Goal: Transaction & Acquisition: Purchase product/service

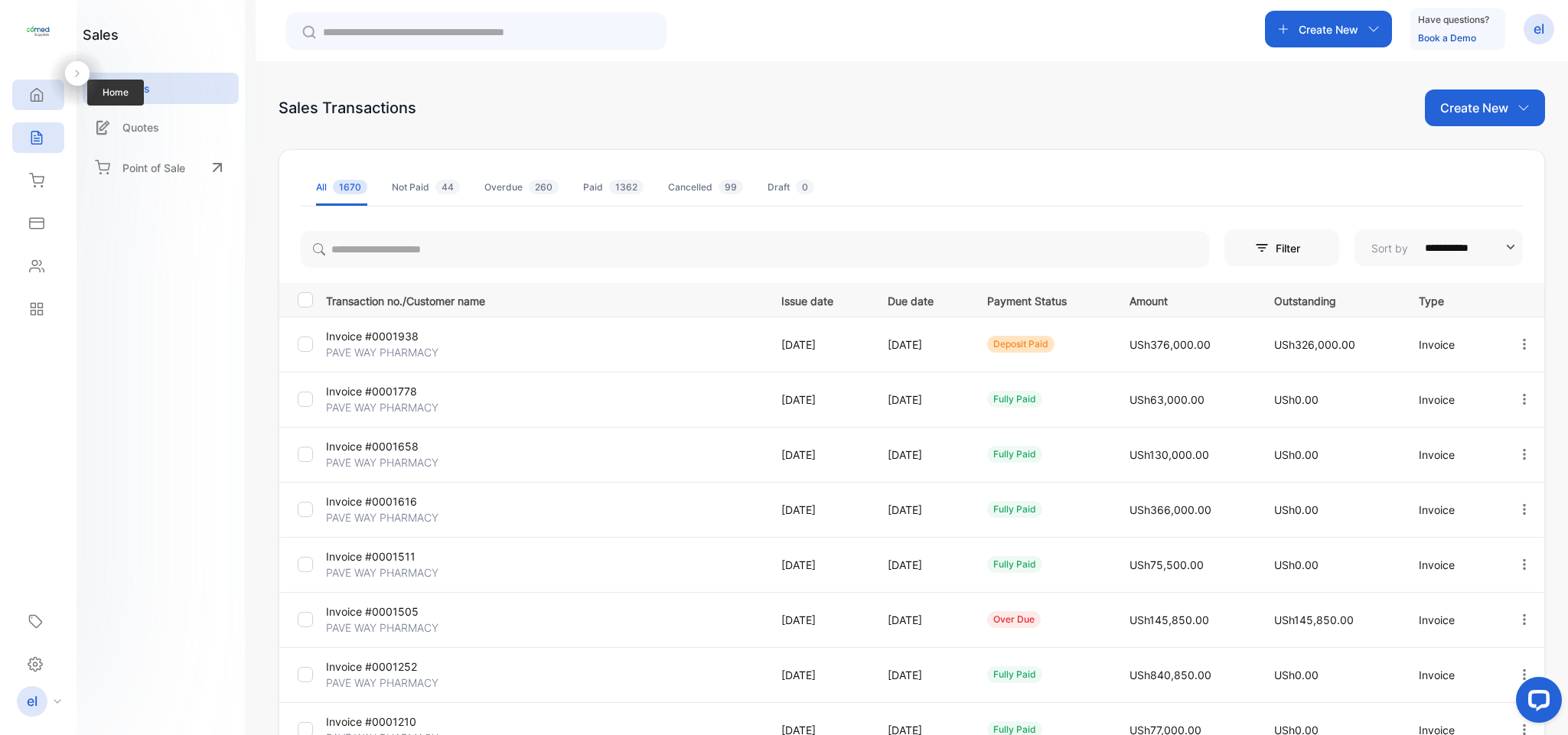
click at [47, 95] on div "Home" at bounding box center [38, 95] width 52 height 31
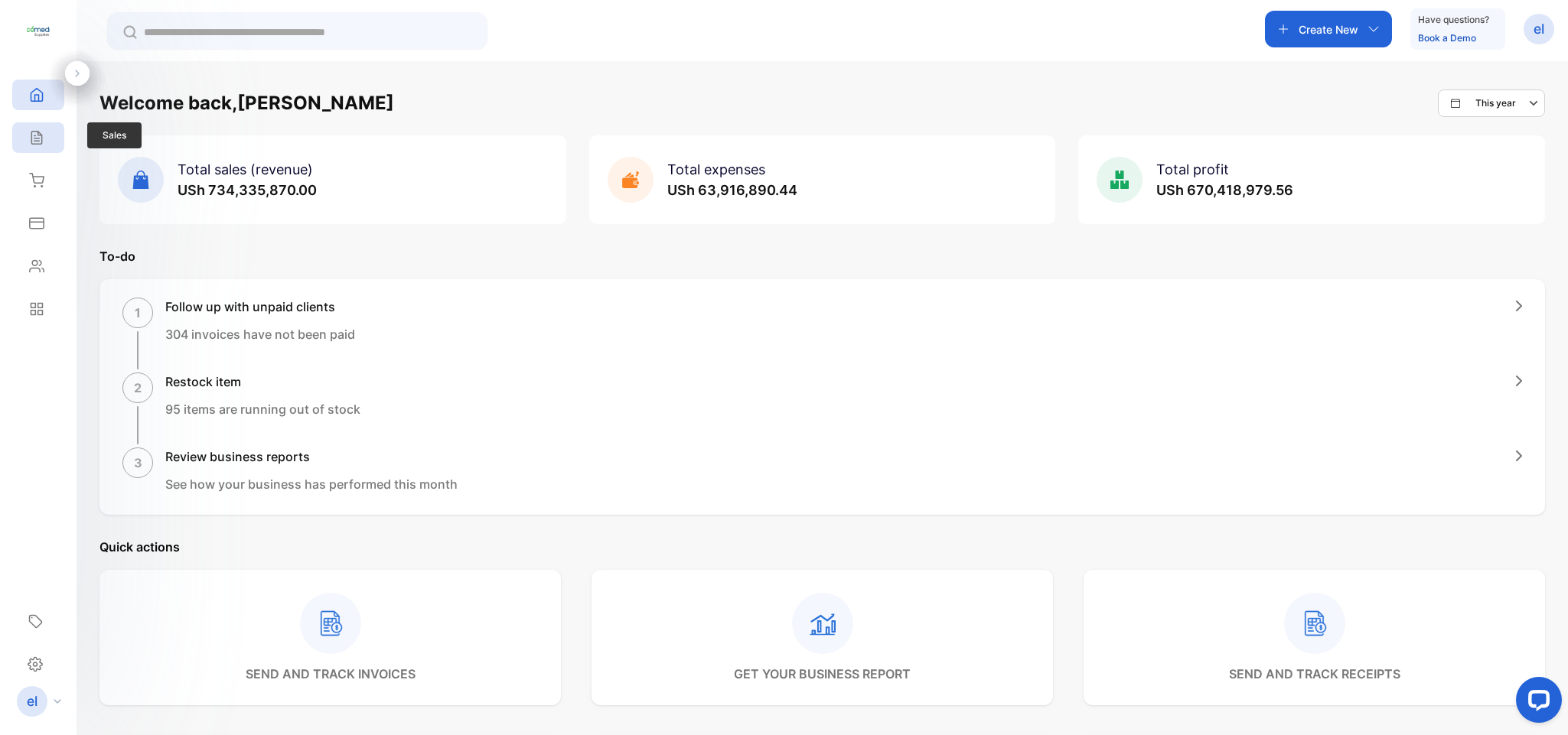
click at [37, 136] on icon at bounding box center [36, 137] width 15 height 15
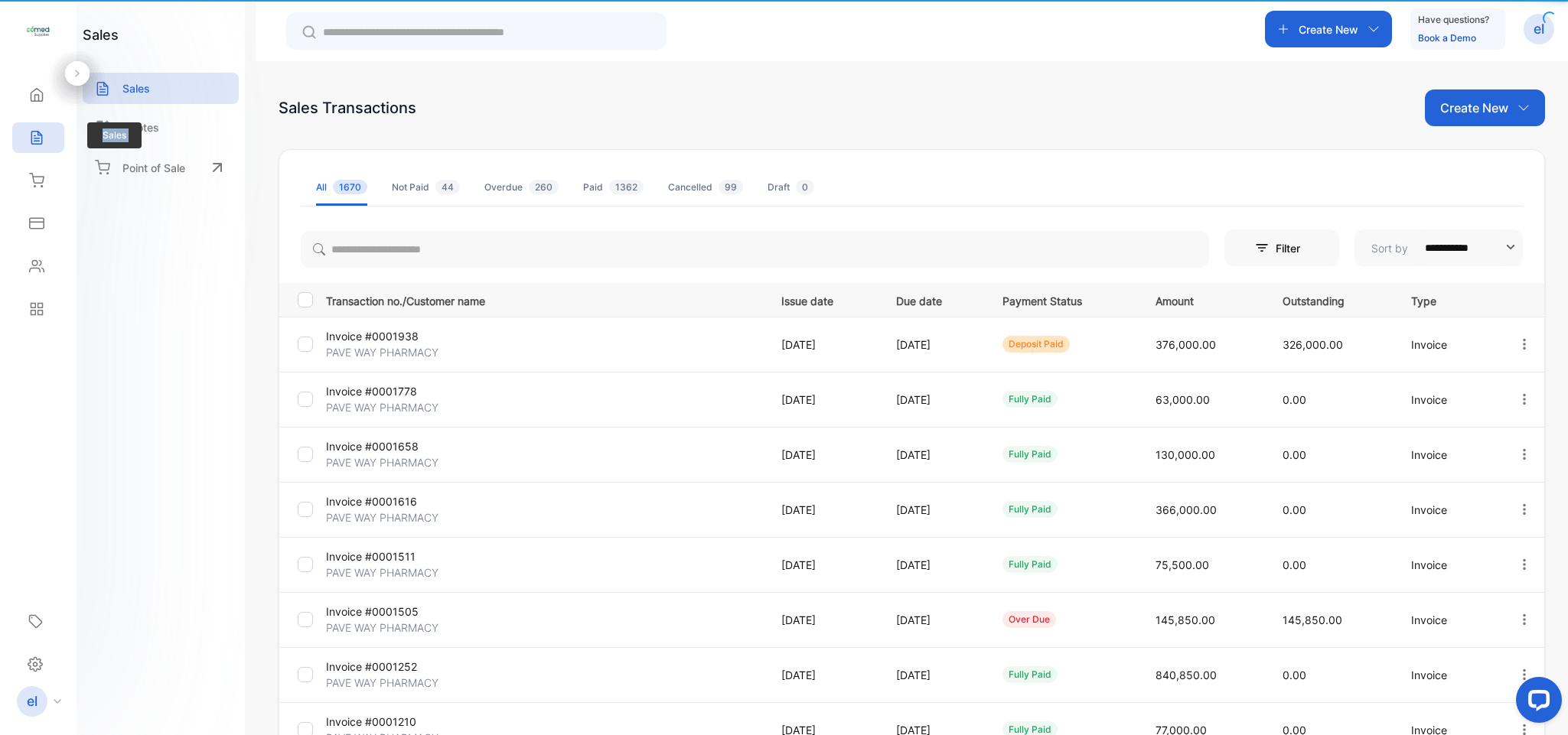
click at [37, 136] on icon at bounding box center [36, 137] width 15 height 15
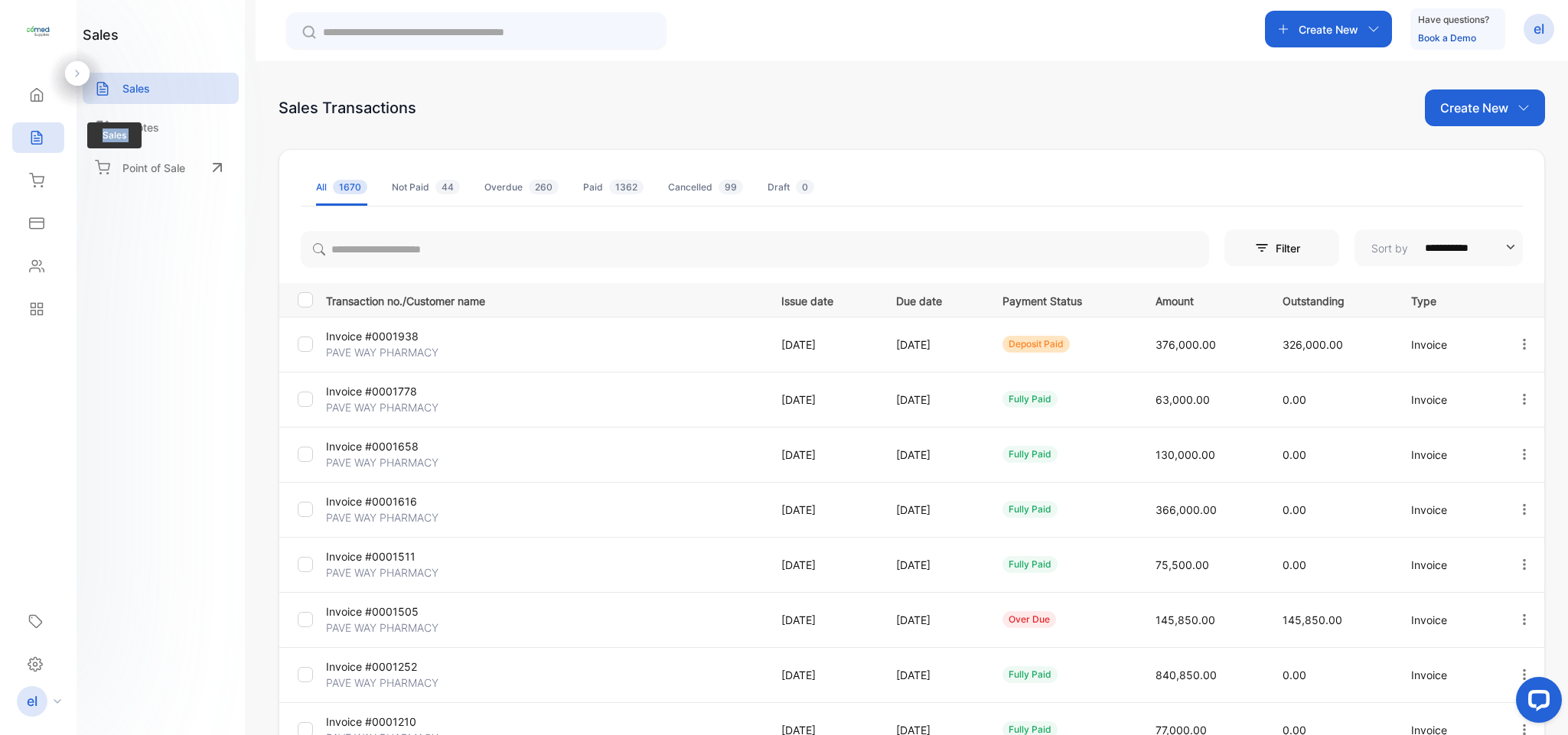
click at [37, 136] on icon at bounding box center [36, 137] width 15 height 15
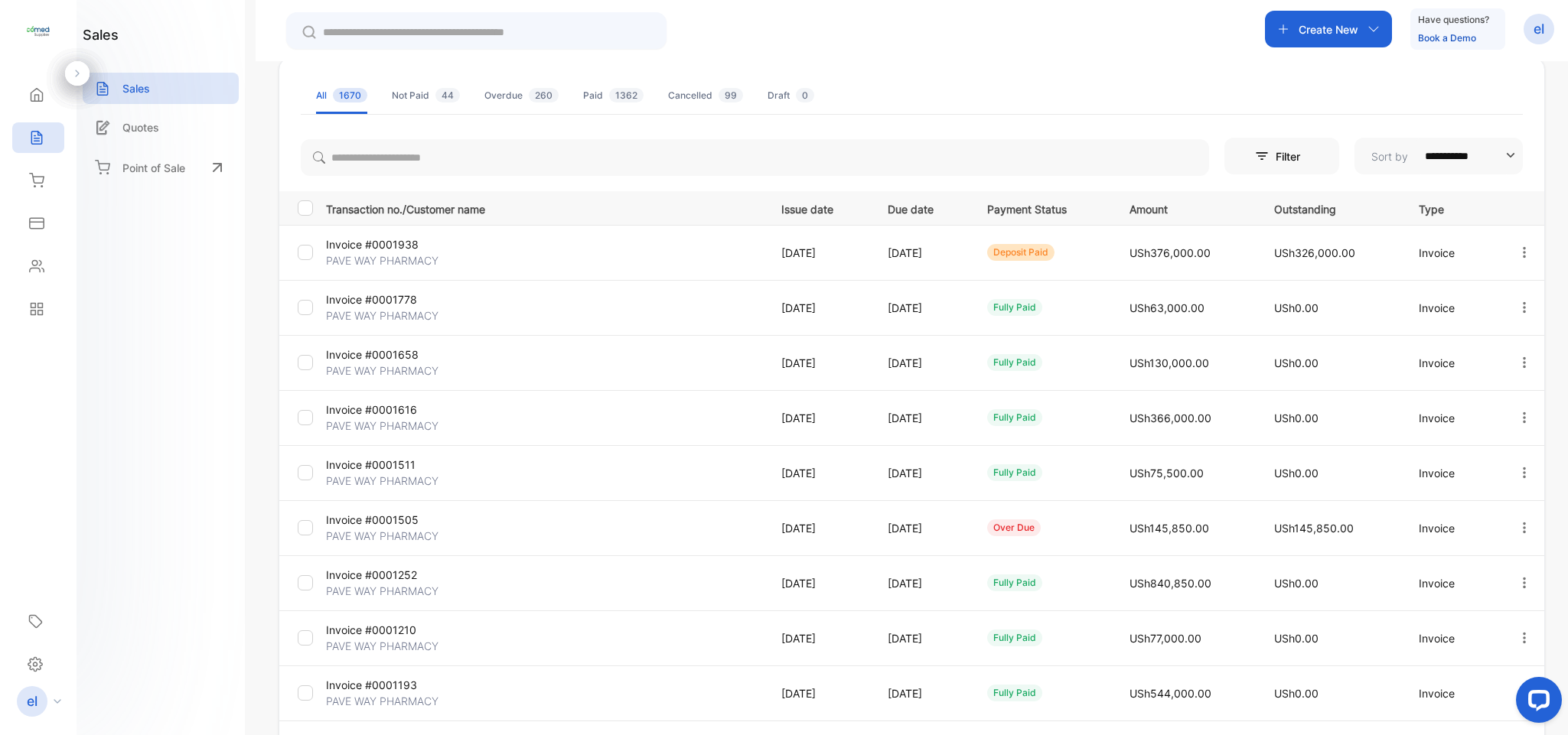
scroll to position [137, 0]
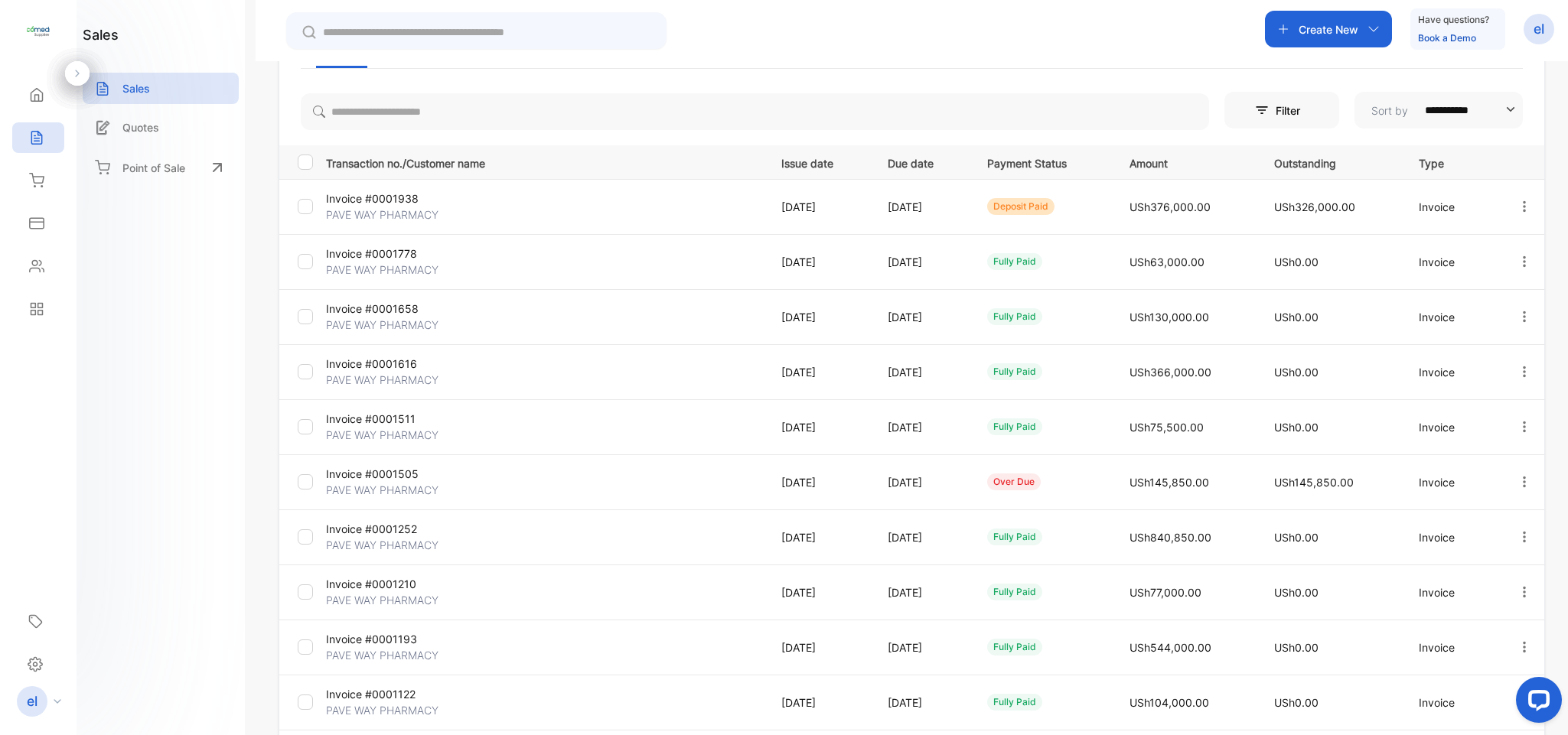
click at [1299, 31] on p "Create New" at bounding box center [1329, 29] width 60 height 16
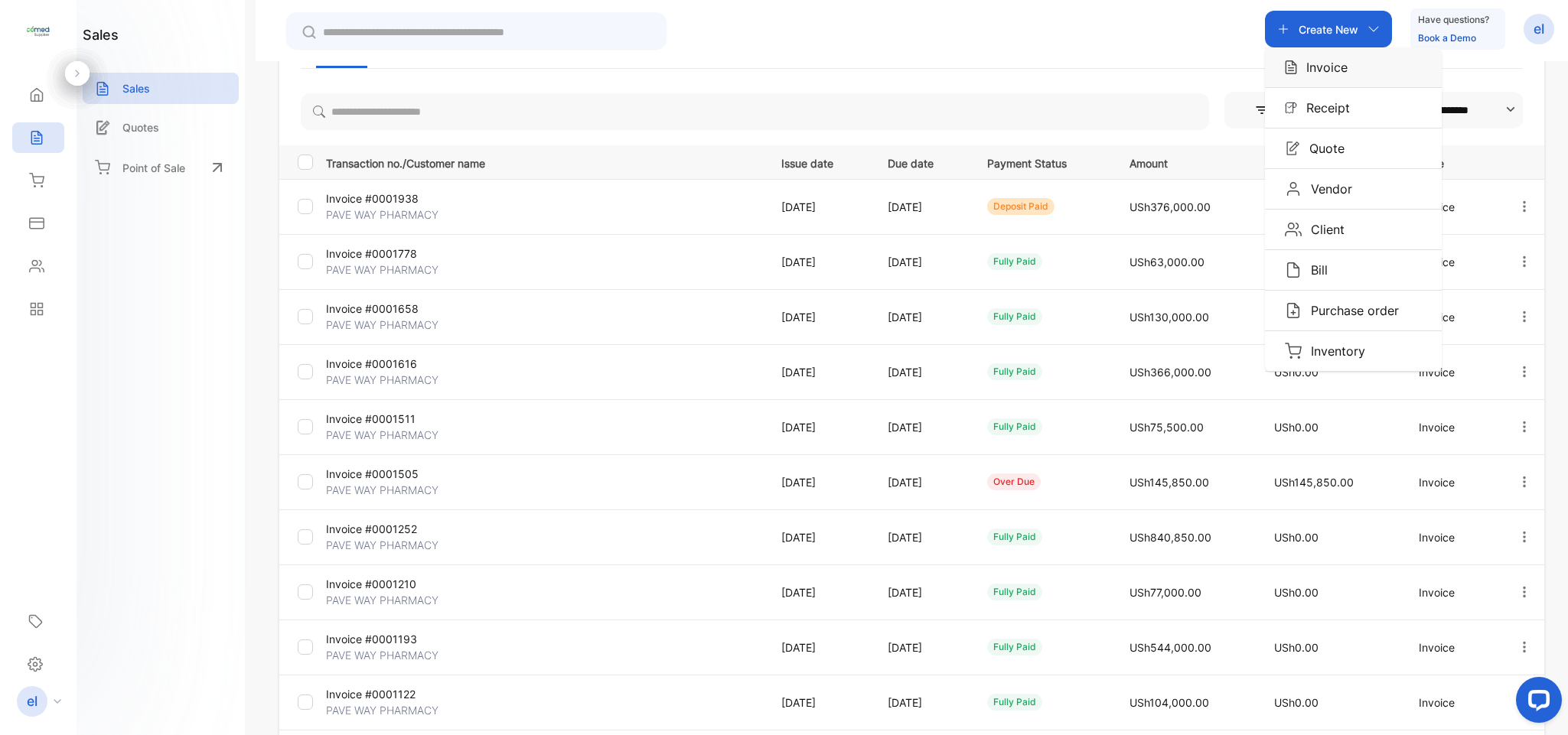
click at [1312, 69] on p "Invoice" at bounding box center [1322, 67] width 50 height 19
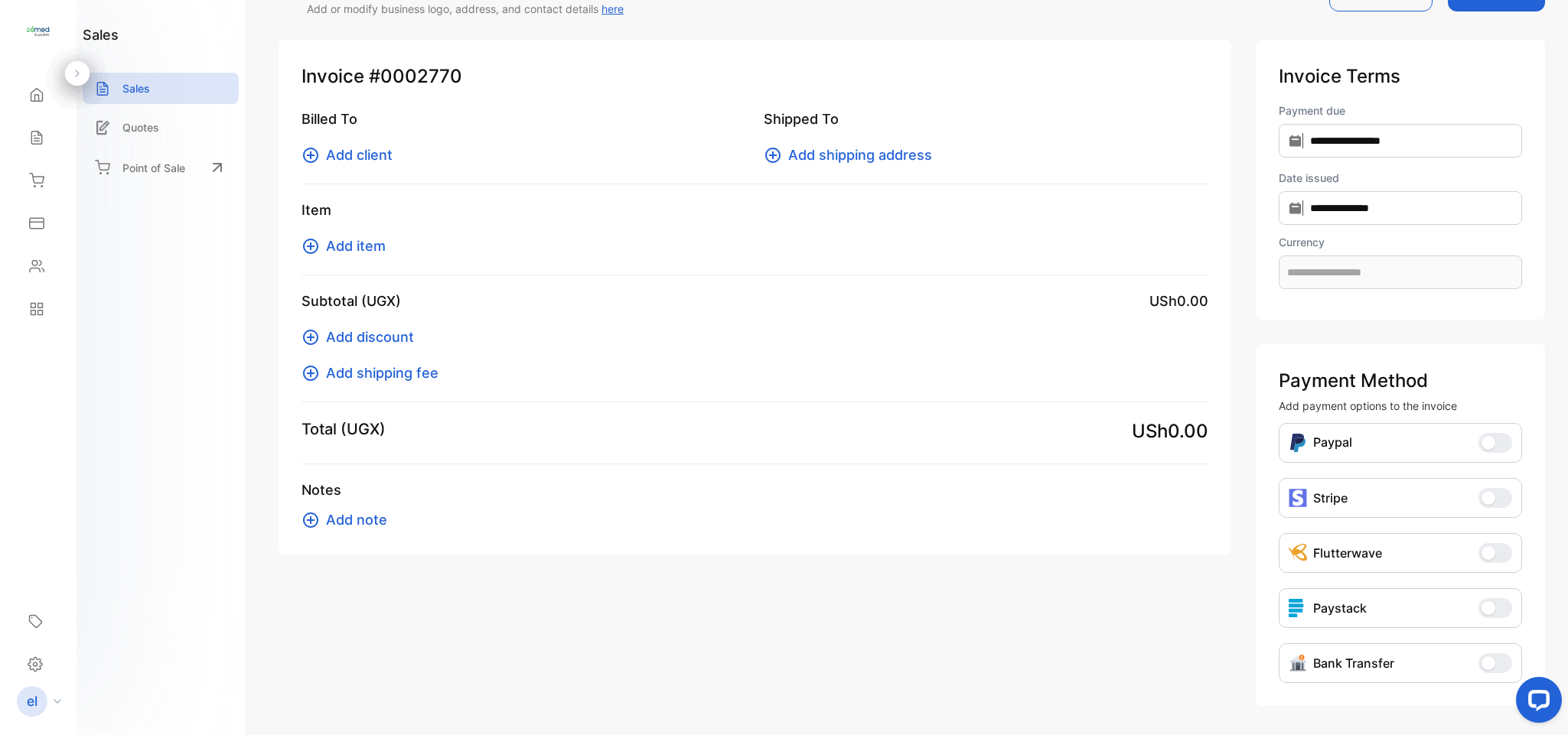
click at [1312, 69] on p "Invoice Terms" at bounding box center [1400, 77] width 244 height 27
type input "**********"
click at [386, 154] on span "Add client" at bounding box center [359, 155] width 66 height 21
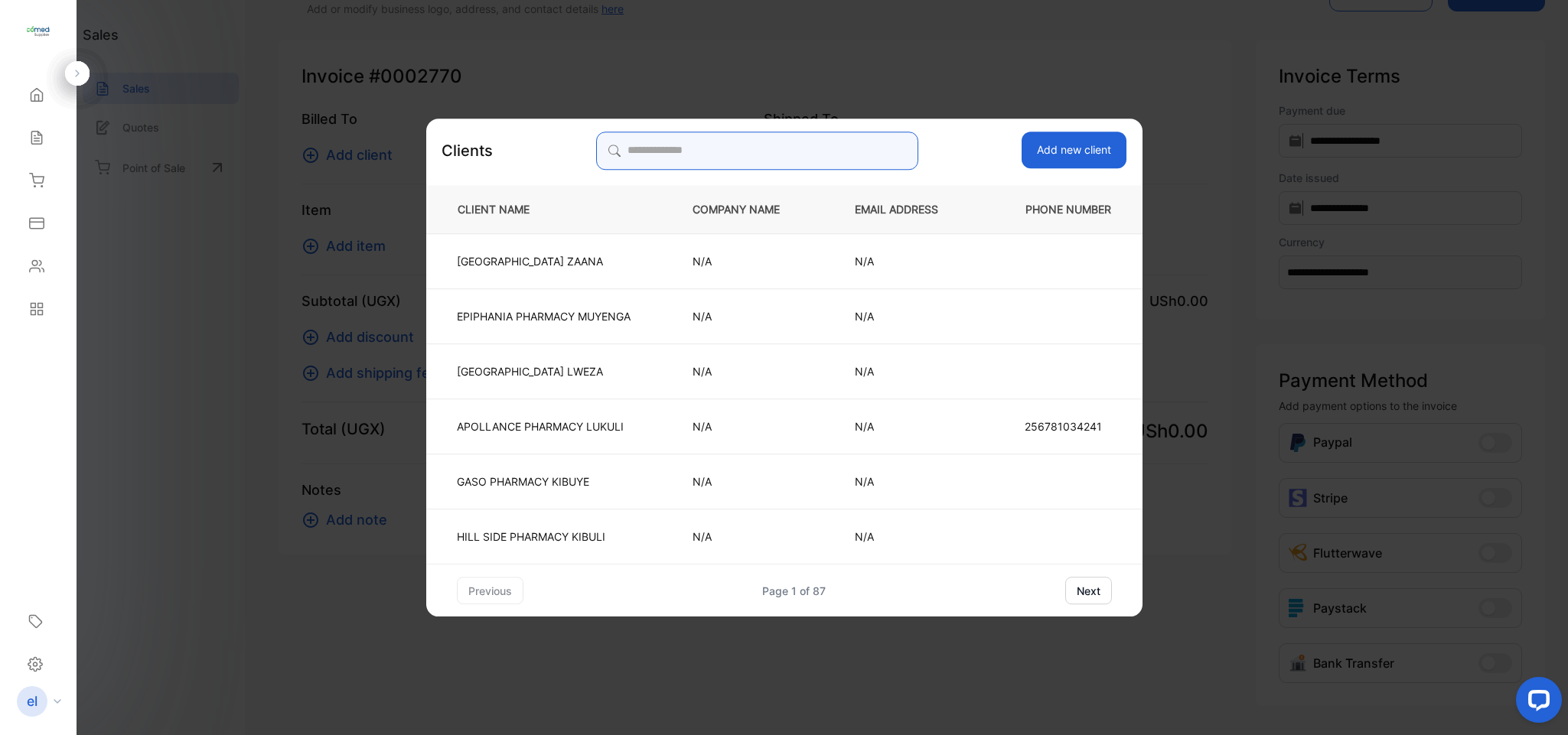
click at [677, 142] on input "search" at bounding box center [757, 150] width 322 height 38
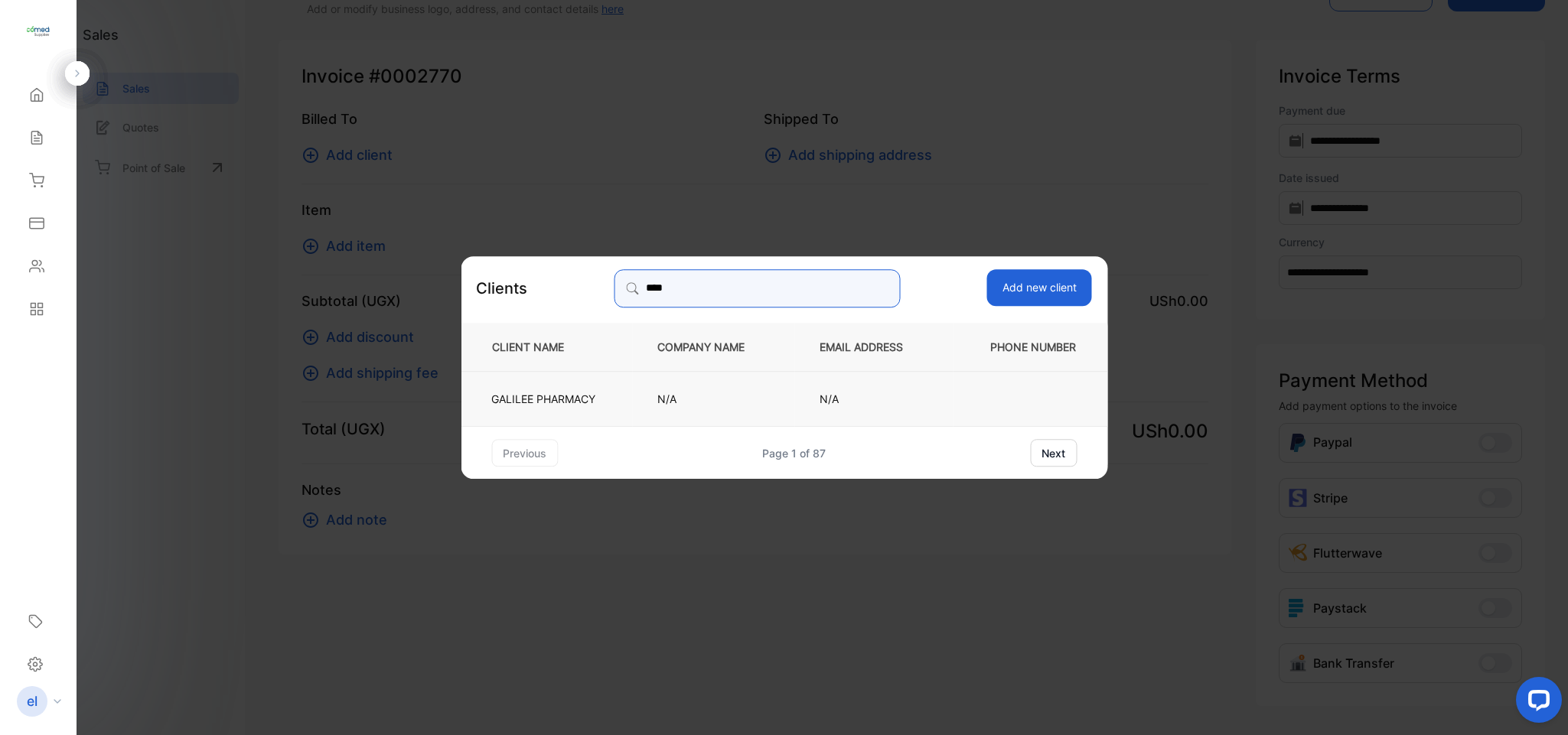
type input "****"
click at [549, 379] on td "GALILEE PHARMACY" at bounding box center [546, 399] width 172 height 55
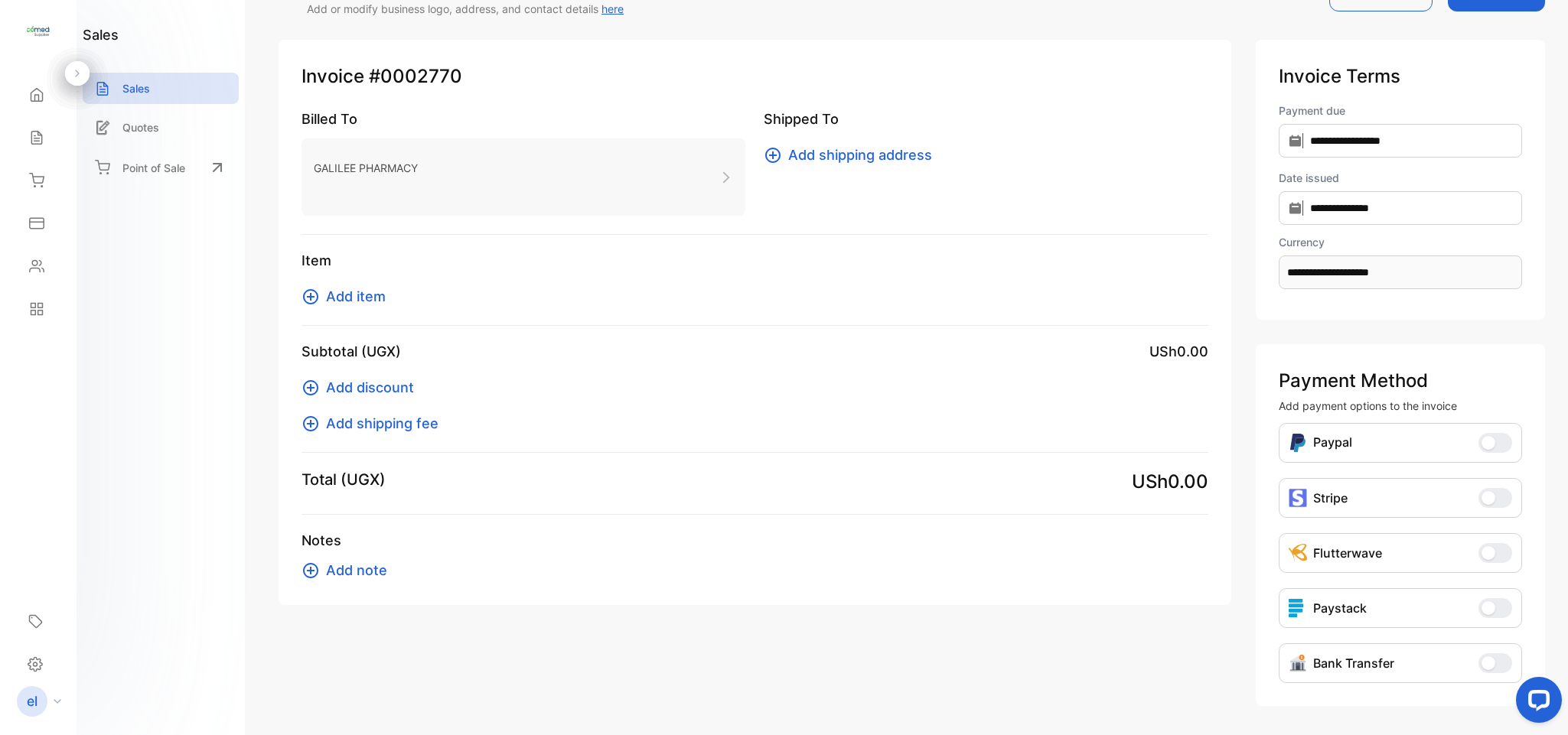
click at [347, 289] on span "Add item" at bounding box center [356, 297] width 60 height 21
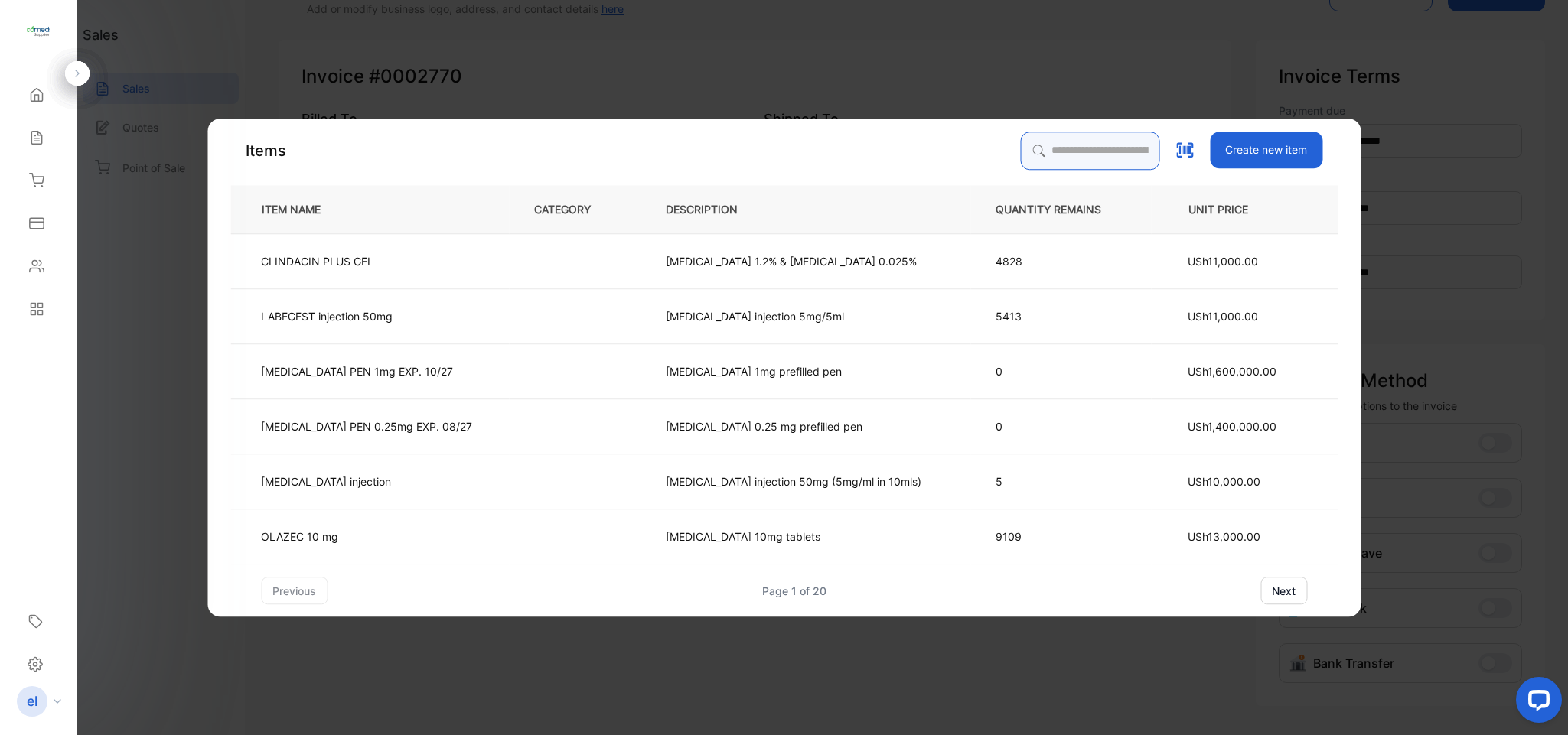
click at [1070, 148] on input "search" at bounding box center [1090, 150] width 139 height 38
type input "*********"
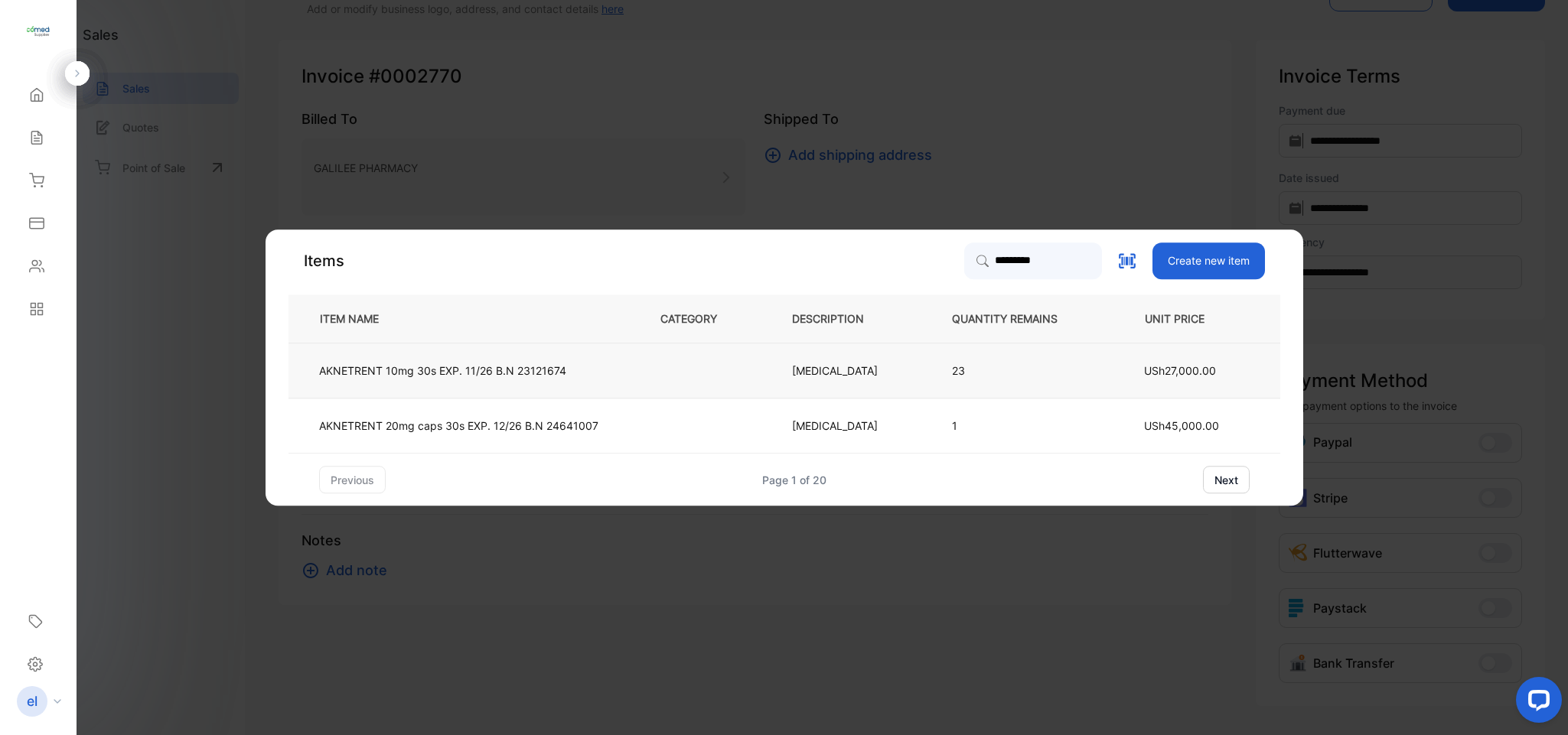
click at [477, 372] on p "AKNETRENT 10mg 30s EXP. 11/26 B.N 23121674" at bounding box center [443, 370] width 248 height 16
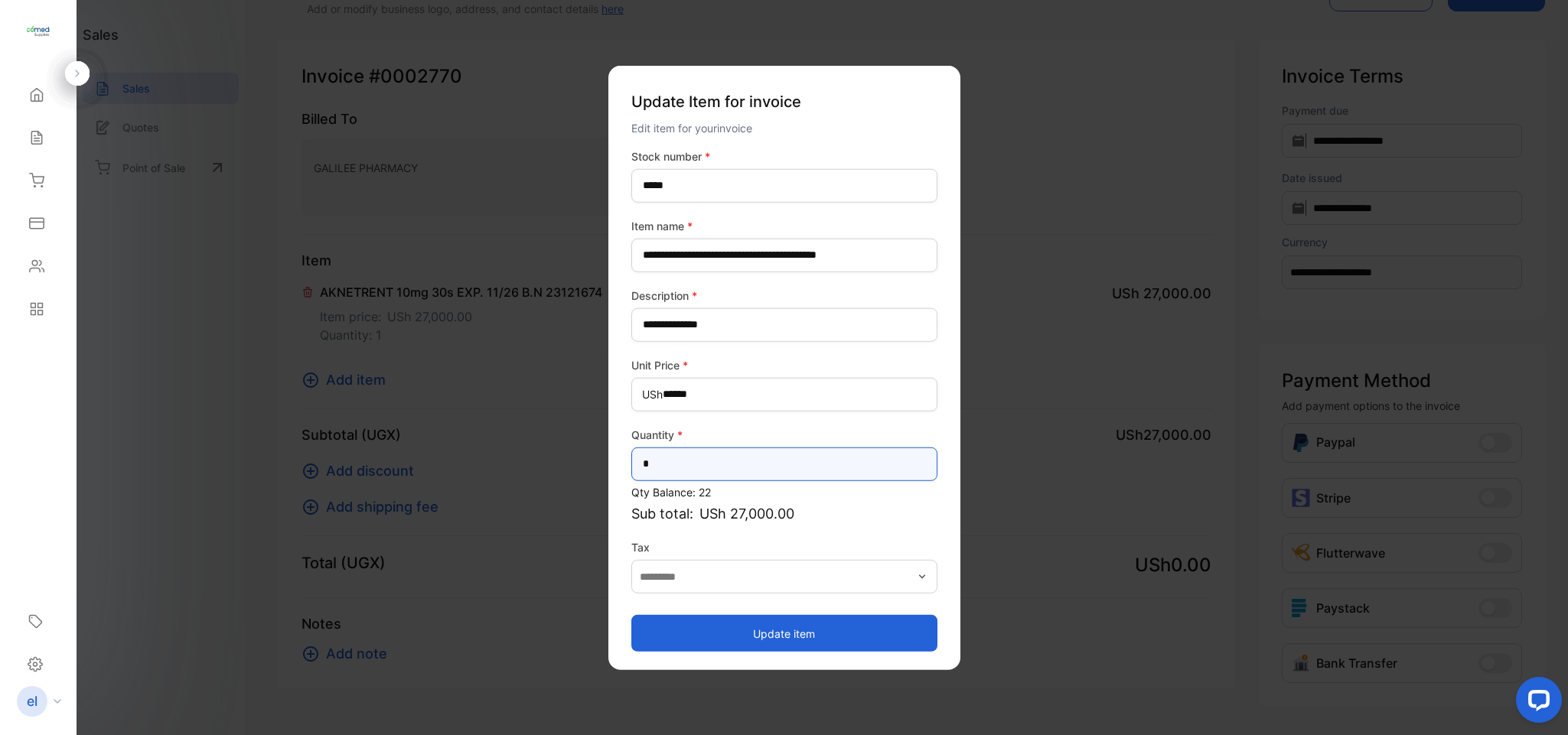
click at [678, 468] on input "*" at bounding box center [784, 463] width 306 height 34
type input "*"
click at [781, 618] on button "Update item" at bounding box center [784, 632] width 306 height 36
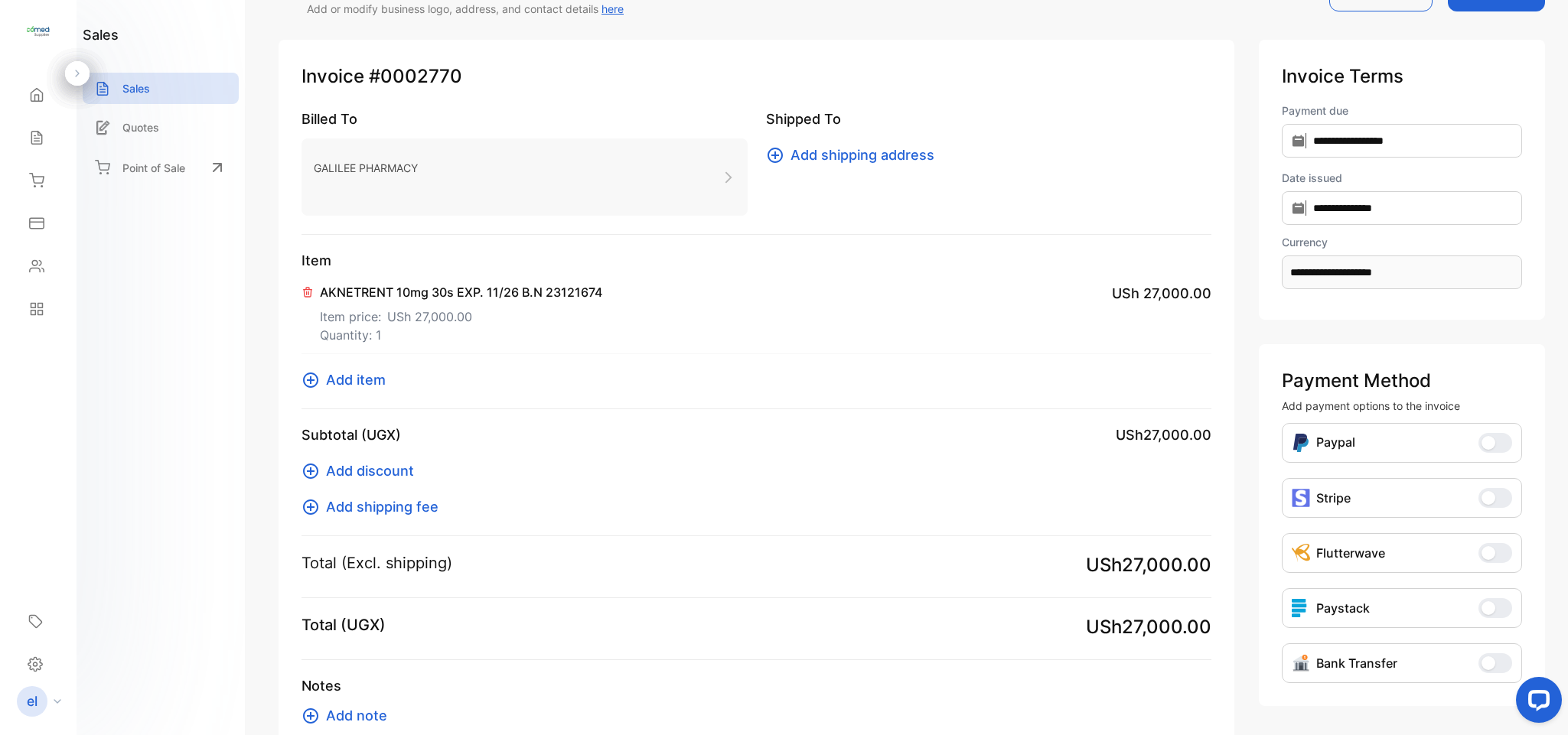
click at [371, 374] on span "Add item" at bounding box center [356, 380] width 60 height 21
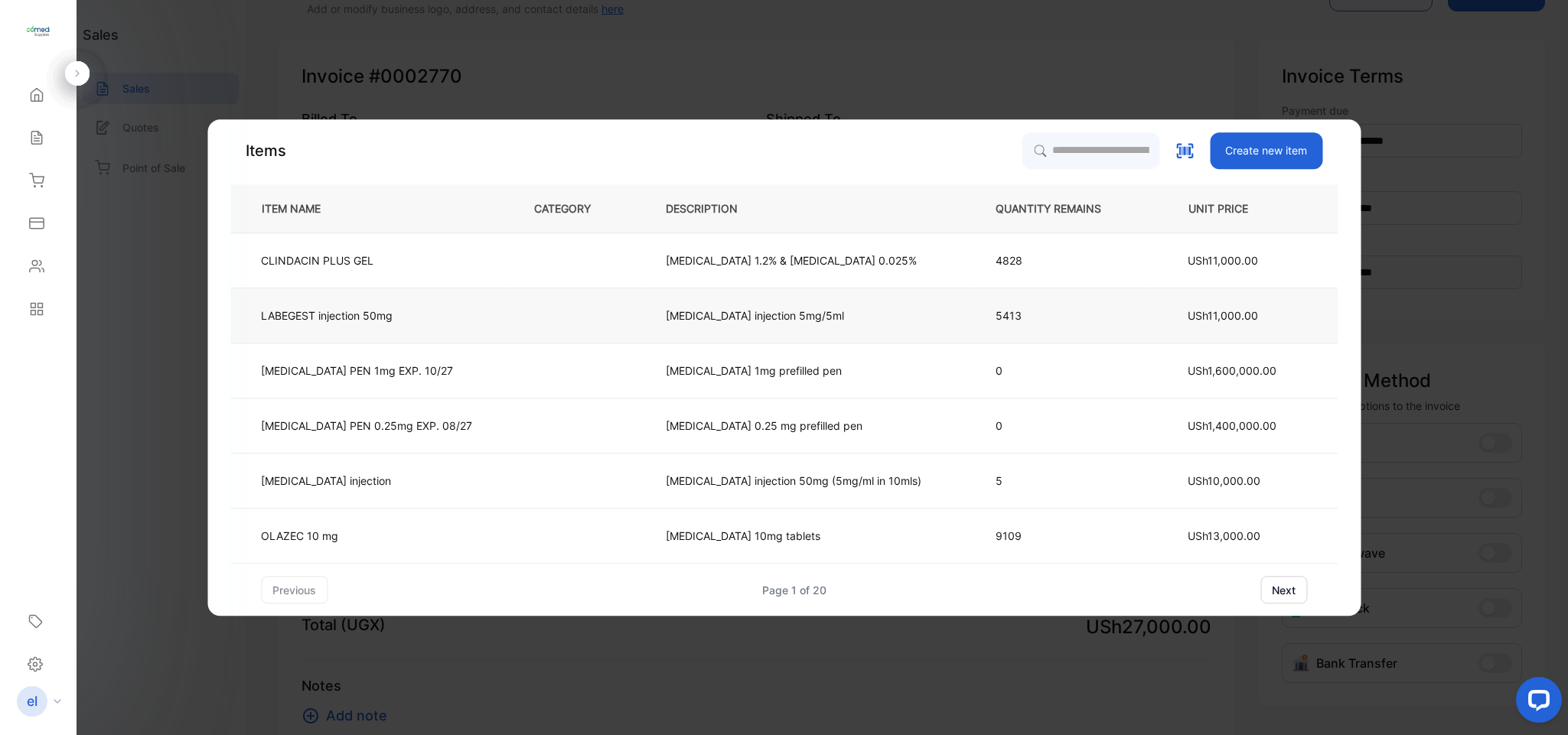
click at [354, 307] on p "LABEGEST injection 50mg" at bounding box center [327, 315] width 132 height 16
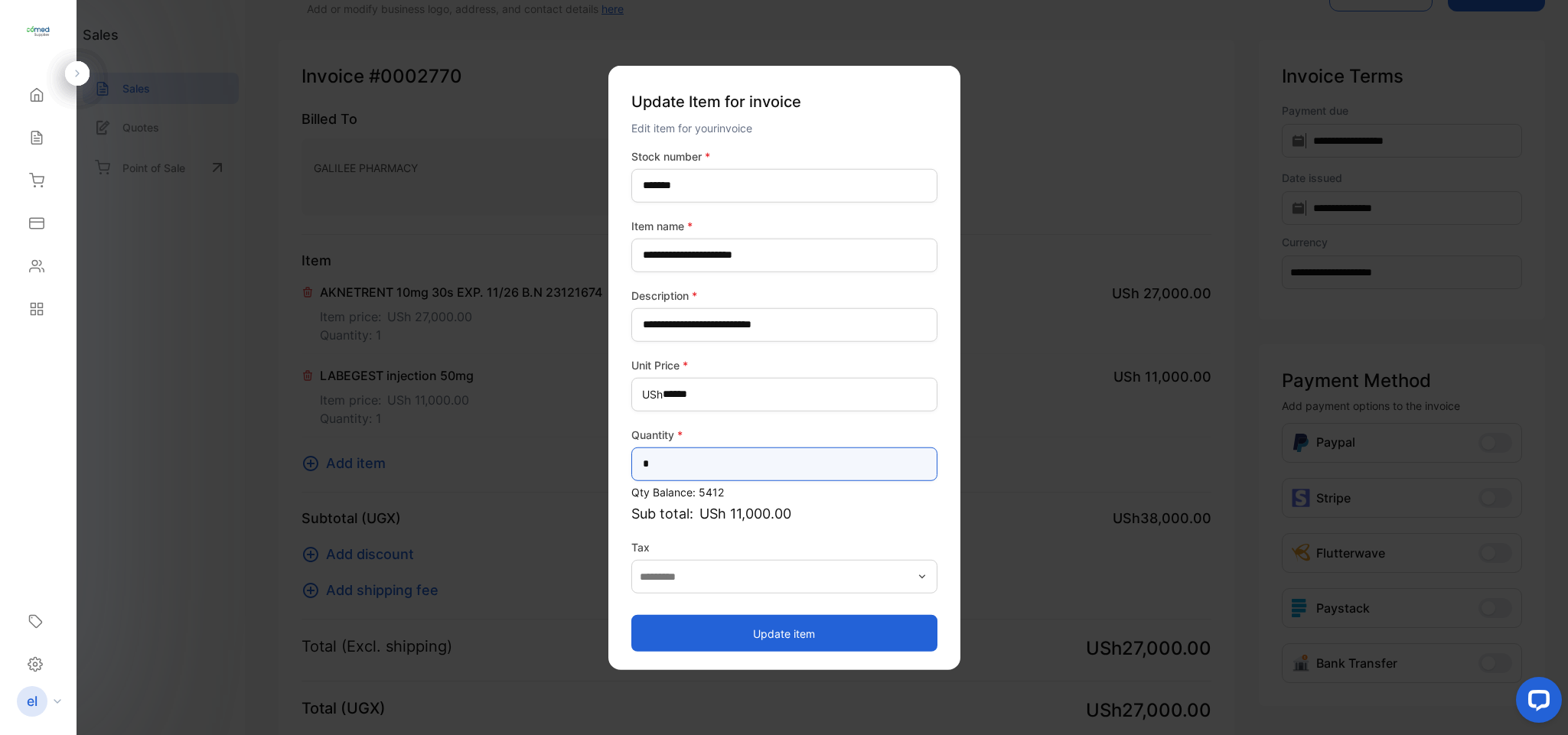
click at [687, 466] on input "*" at bounding box center [784, 463] width 306 height 34
type input "**"
click at [691, 628] on button "Update item" at bounding box center [784, 632] width 306 height 36
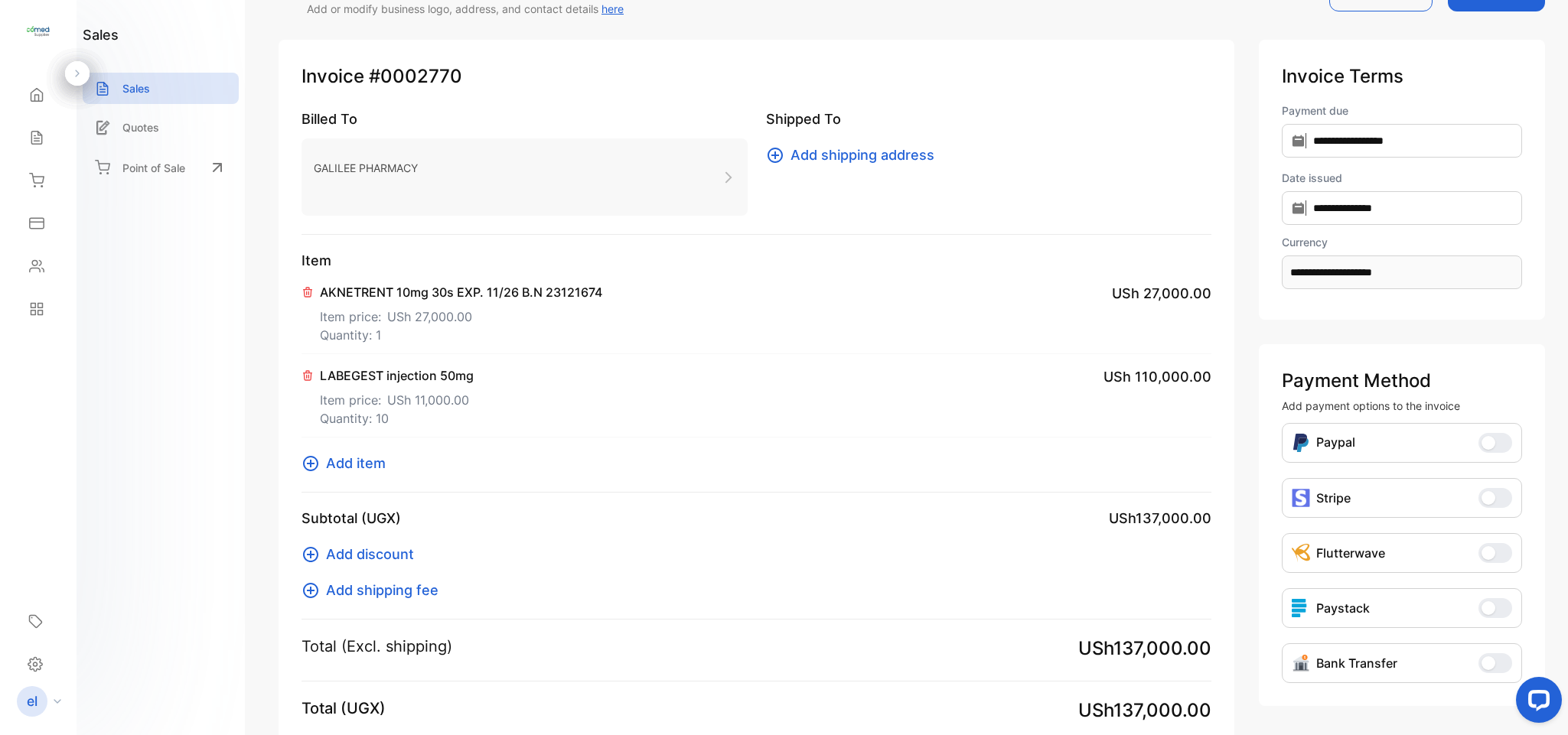
click at [368, 468] on span "Add item" at bounding box center [356, 463] width 60 height 21
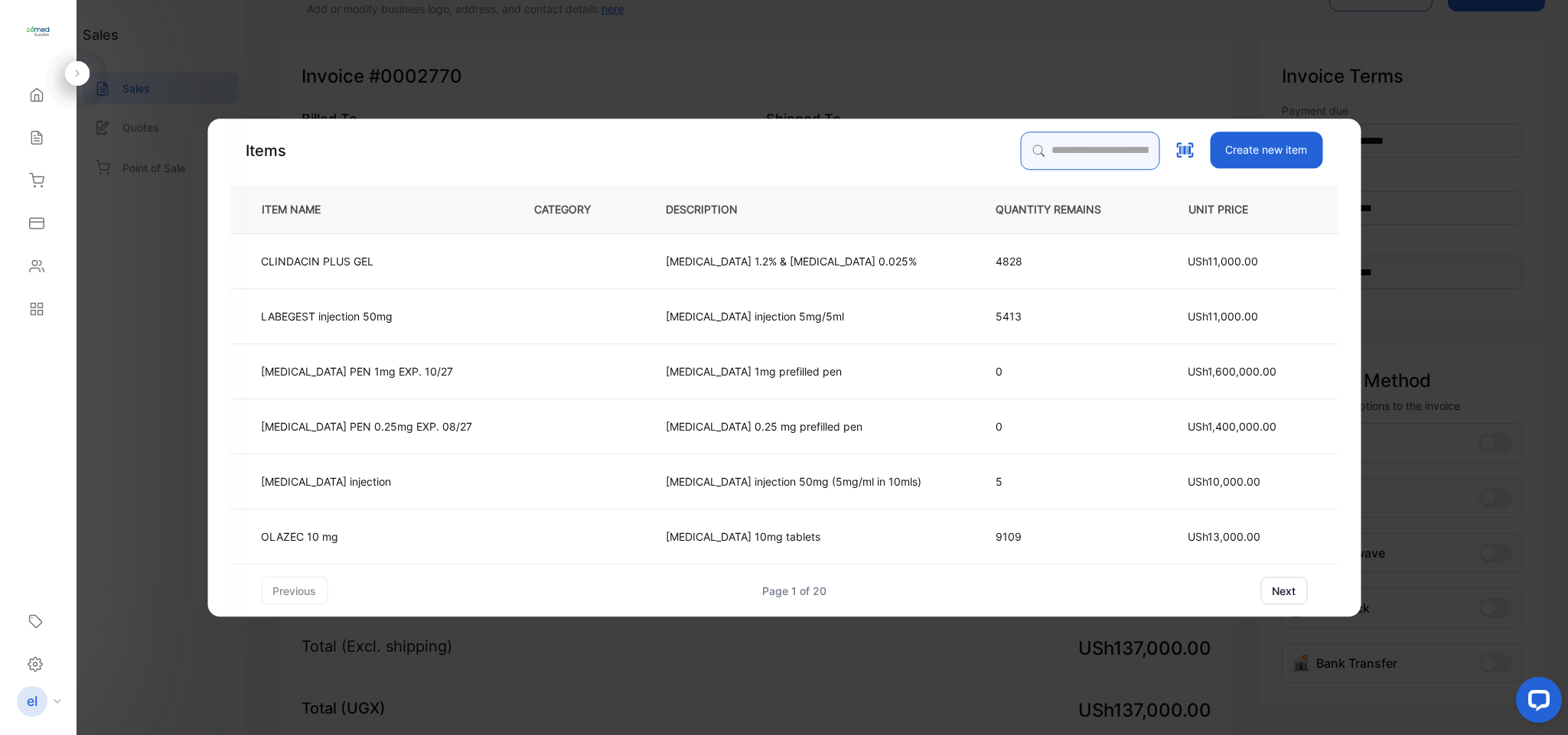
click at [1020, 140] on input "search" at bounding box center [1090, 150] width 139 height 38
type input "*********"
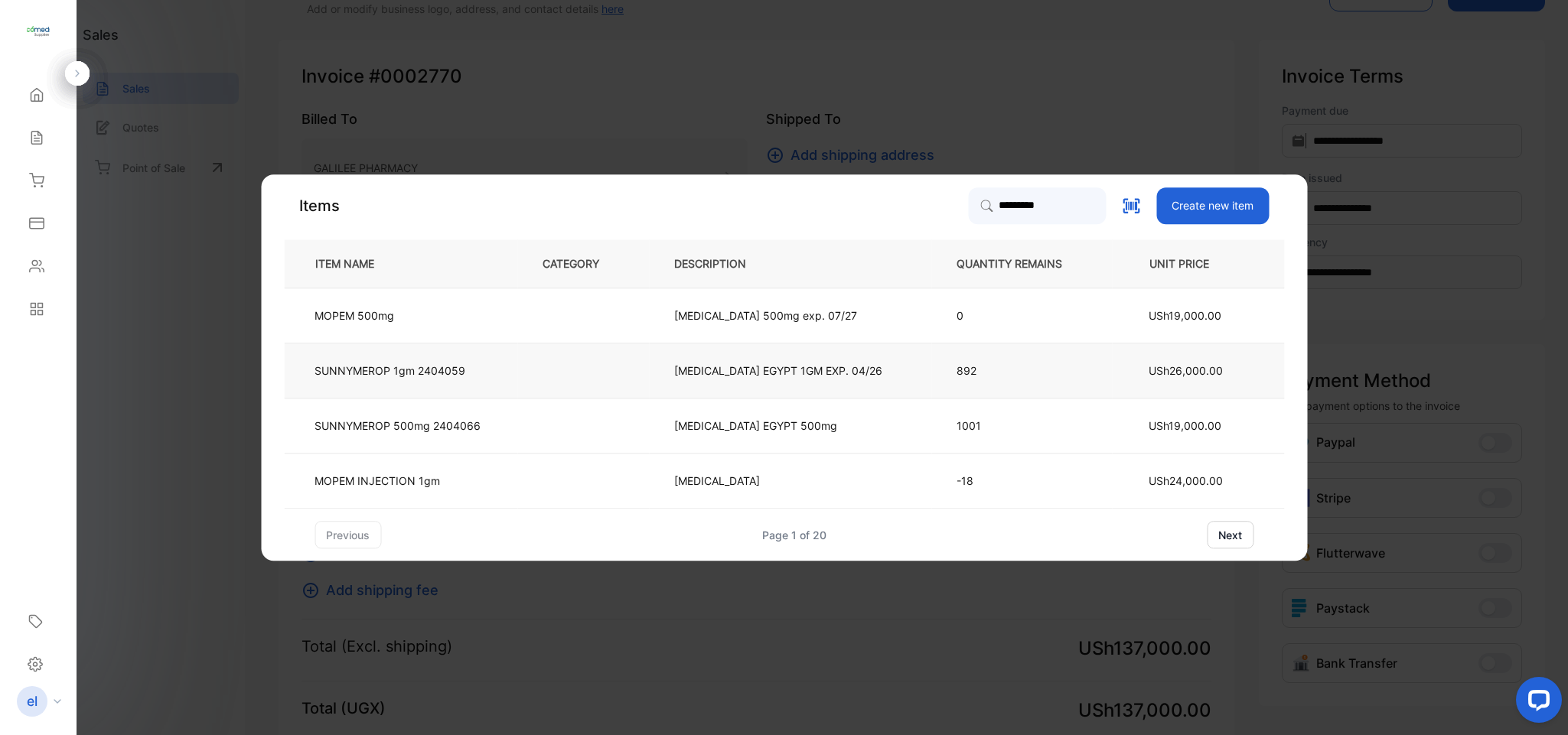
click at [436, 374] on p "SUNNYMEROP 1gm 2404059" at bounding box center [390, 370] width 150 height 16
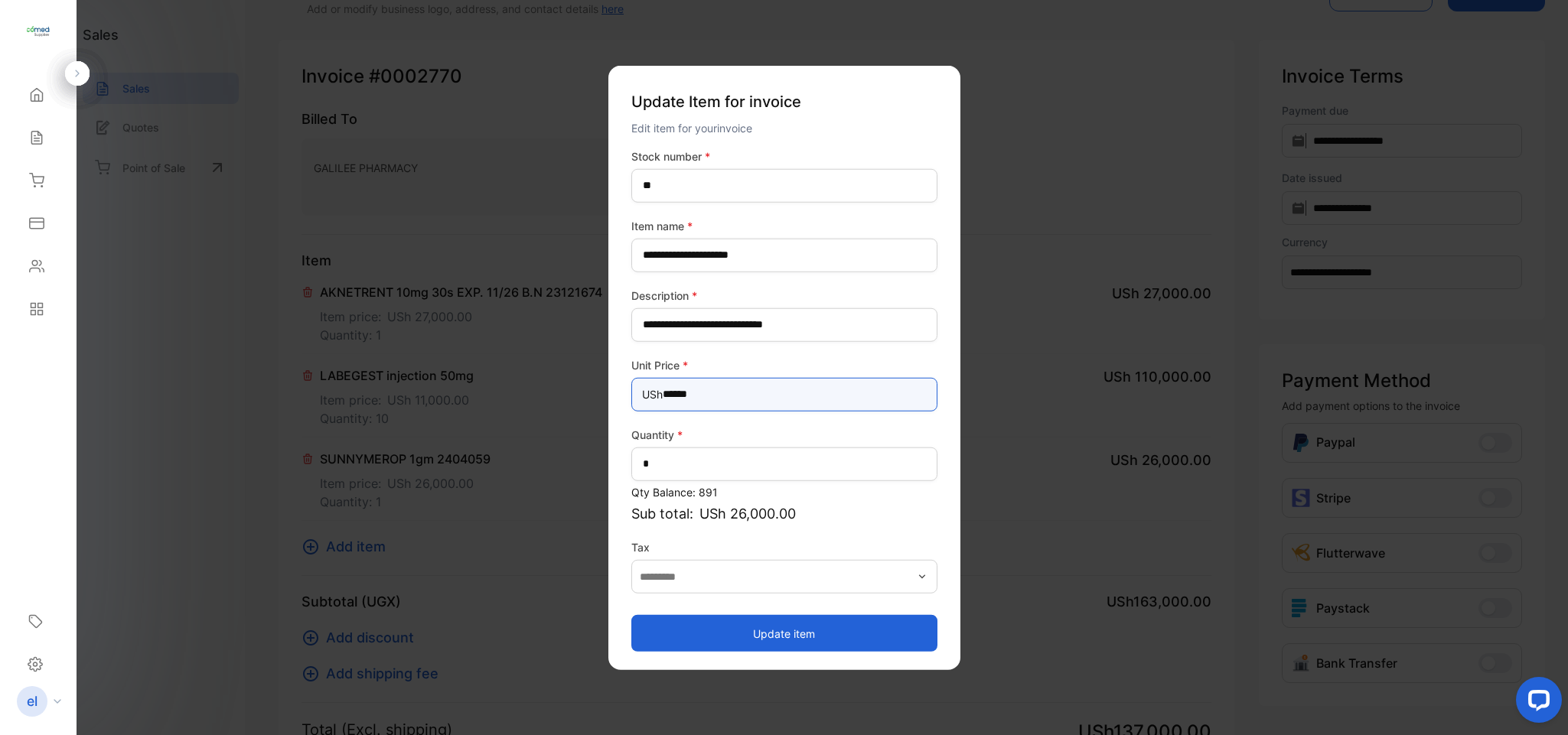
click at [738, 395] on Price-inputprice "******" at bounding box center [784, 394] width 306 height 34
type Price-inputprice "******"
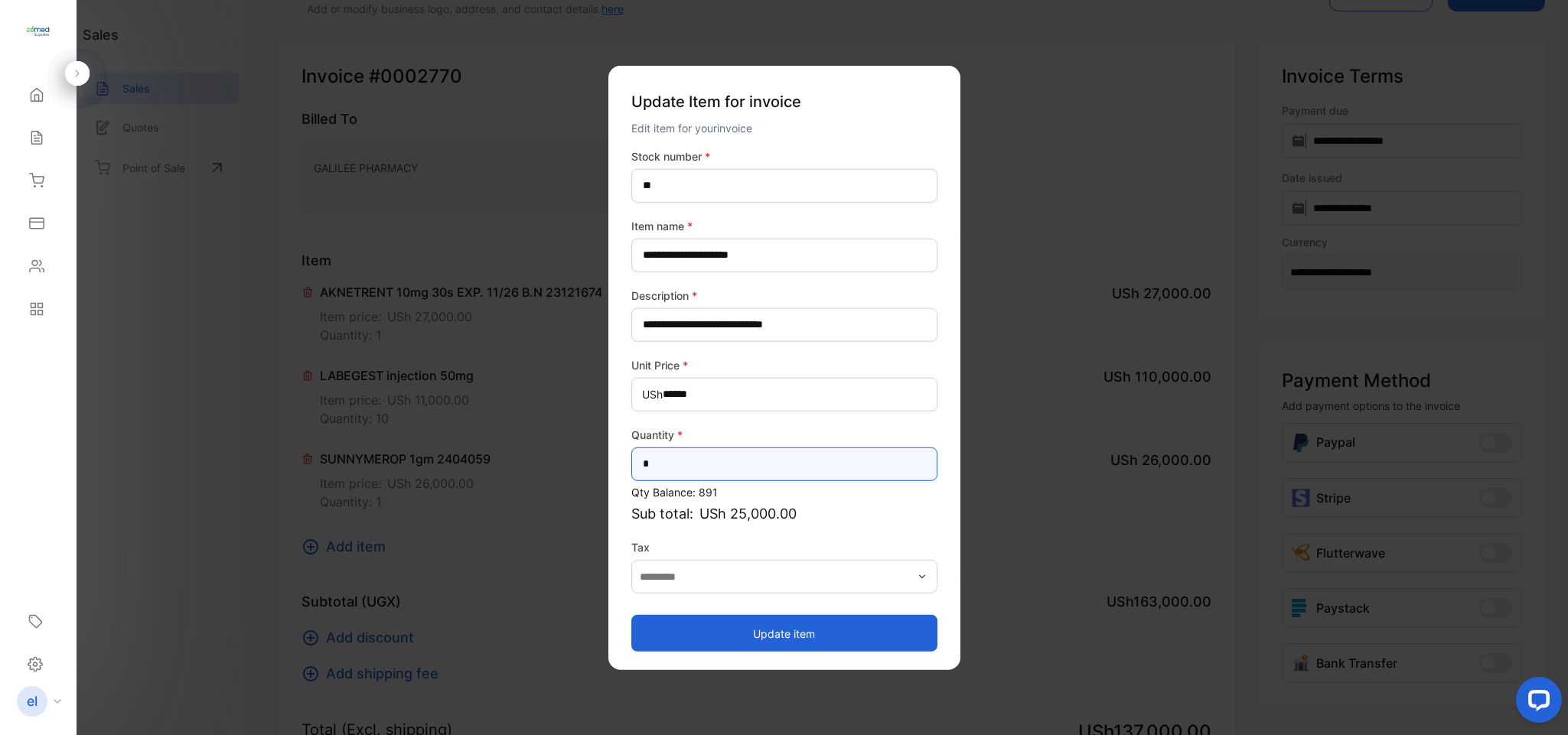
click at [667, 475] on input "*" at bounding box center [784, 463] width 306 height 34
type input "*"
click at [692, 624] on button "Update item" at bounding box center [784, 632] width 306 height 36
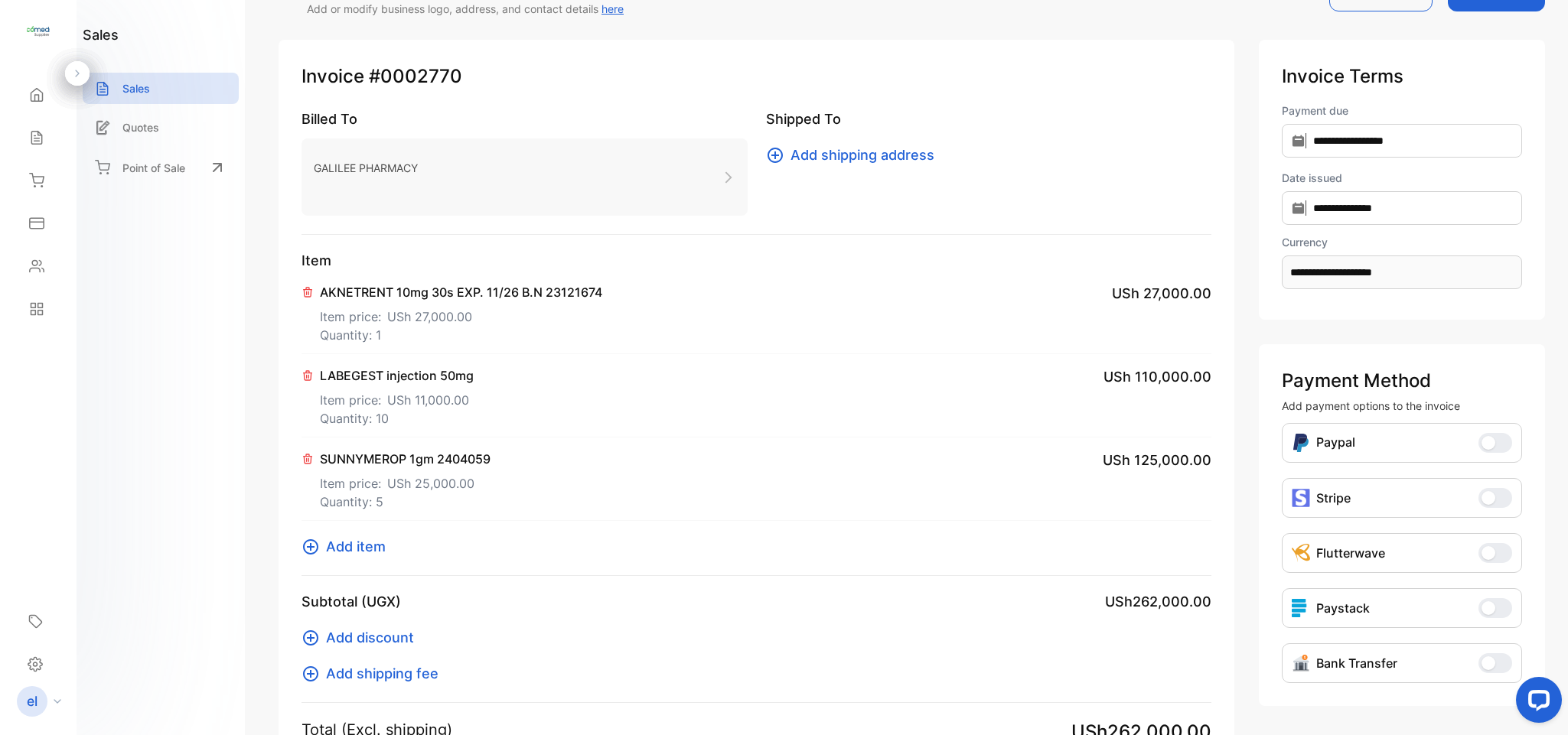
click at [368, 551] on span "Add item" at bounding box center [356, 547] width 60 height 21
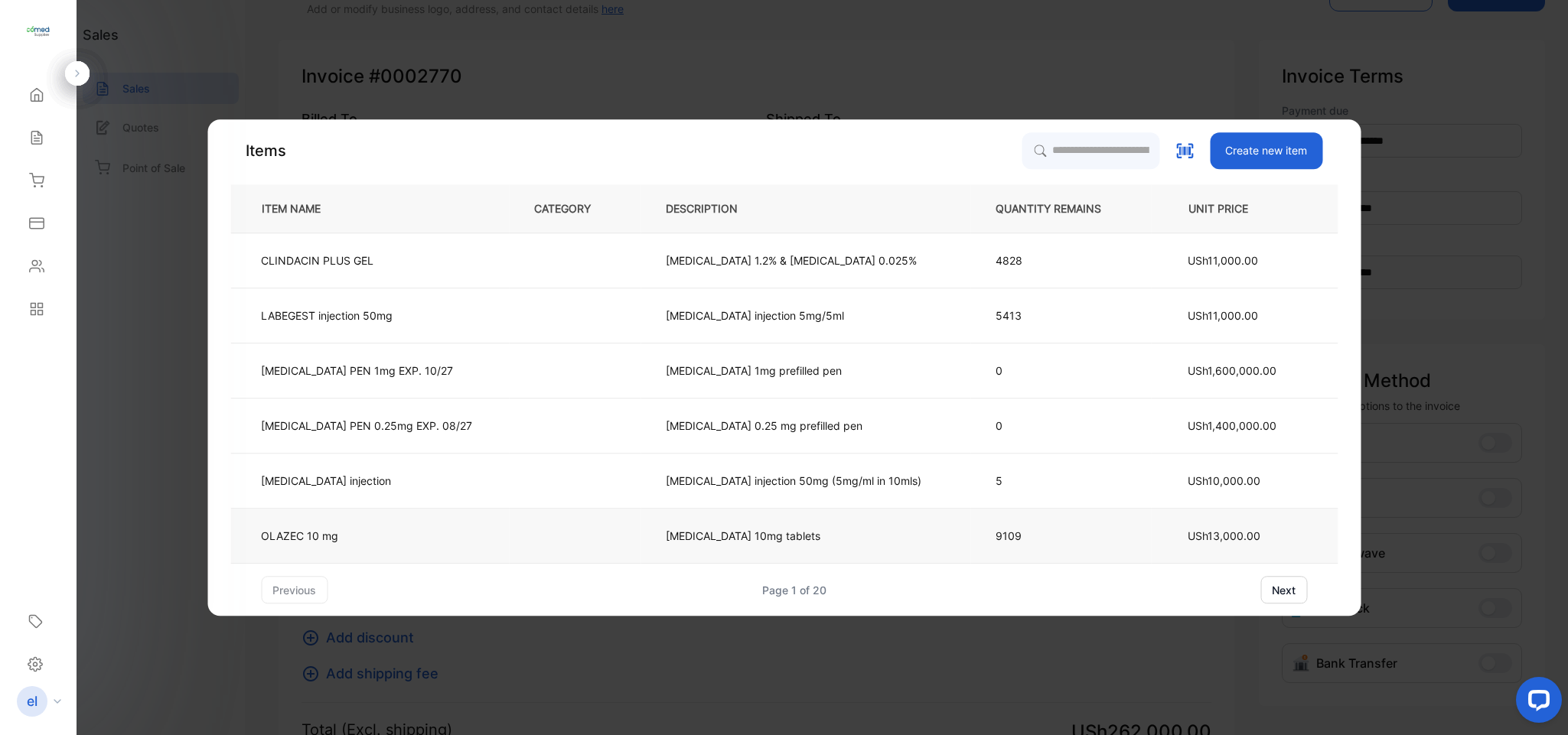
click at [366, 537] on td "OLAZEC 10 mg" at bounding box center [370, 536] width 278 height 55
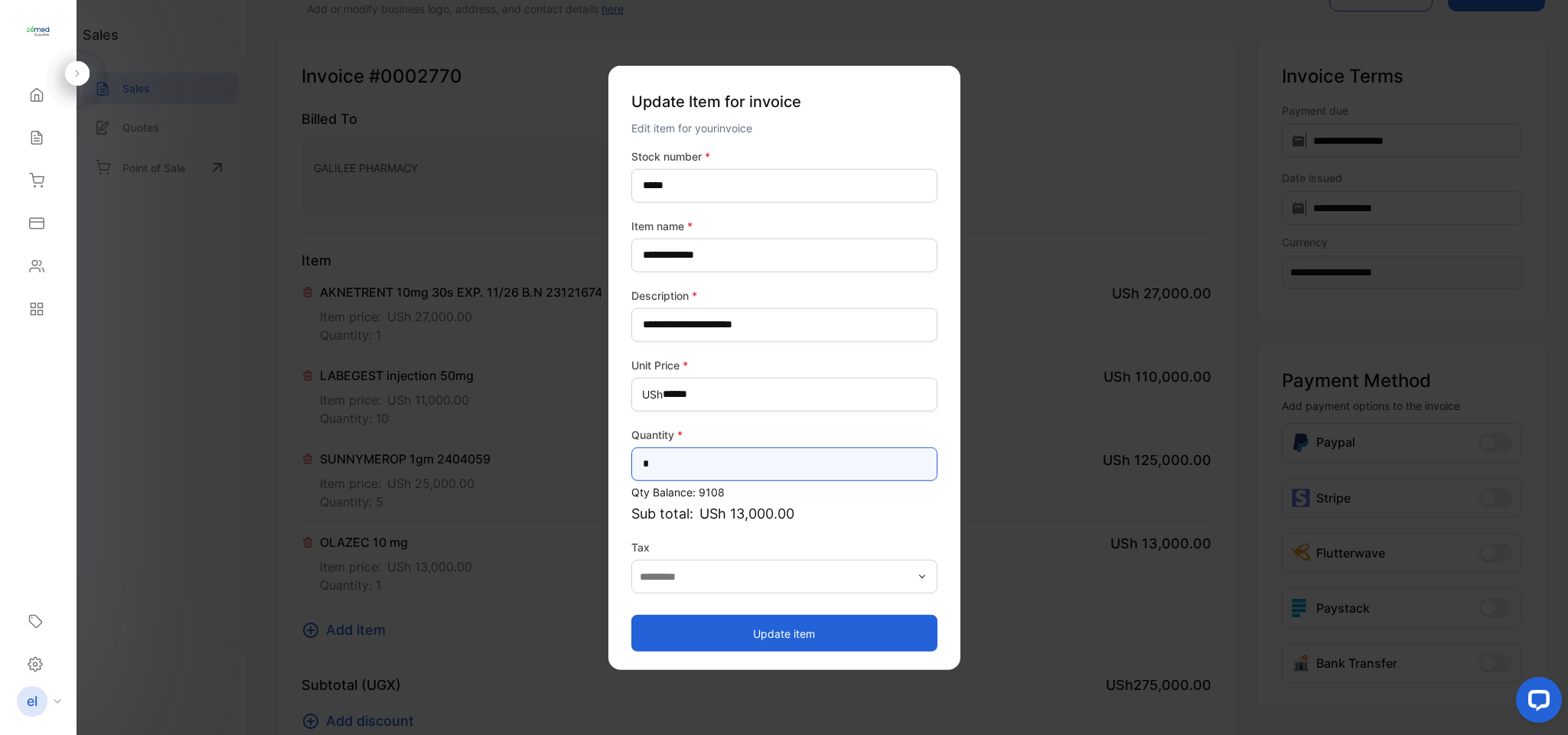
click at [675, 471] on input "*" at bounding box center [784, 463] width 306 height 34
type input "*"
click at [785, 627] on button "Update item" at bounding box center [784, 632] width 306 height 36
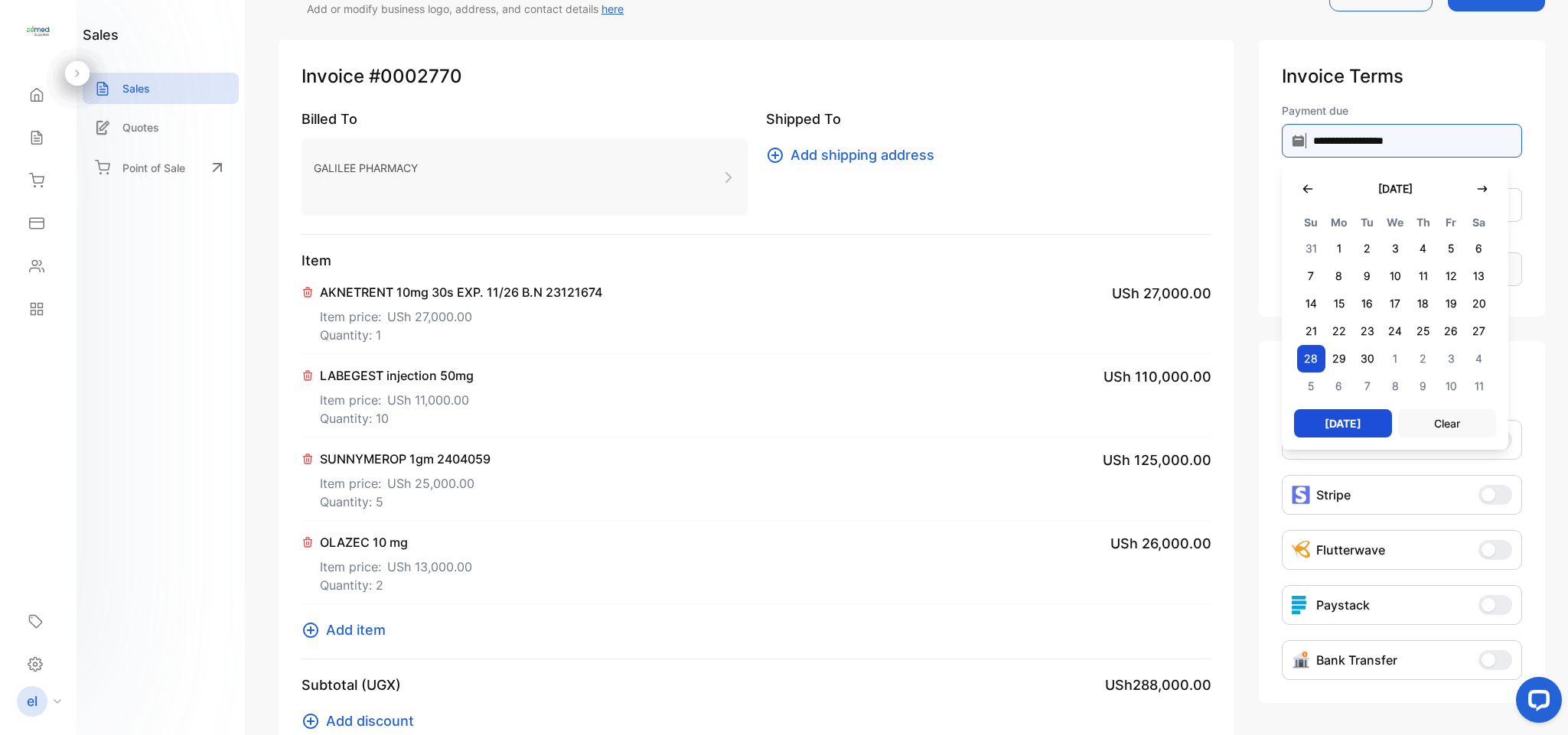
click at [1377, 127] on input "**********" at bounding box center [1401, 141] width 240 height 34
click at [1304, 183] on icon "button" at bounding box center [1307, 188] width 12 height 12
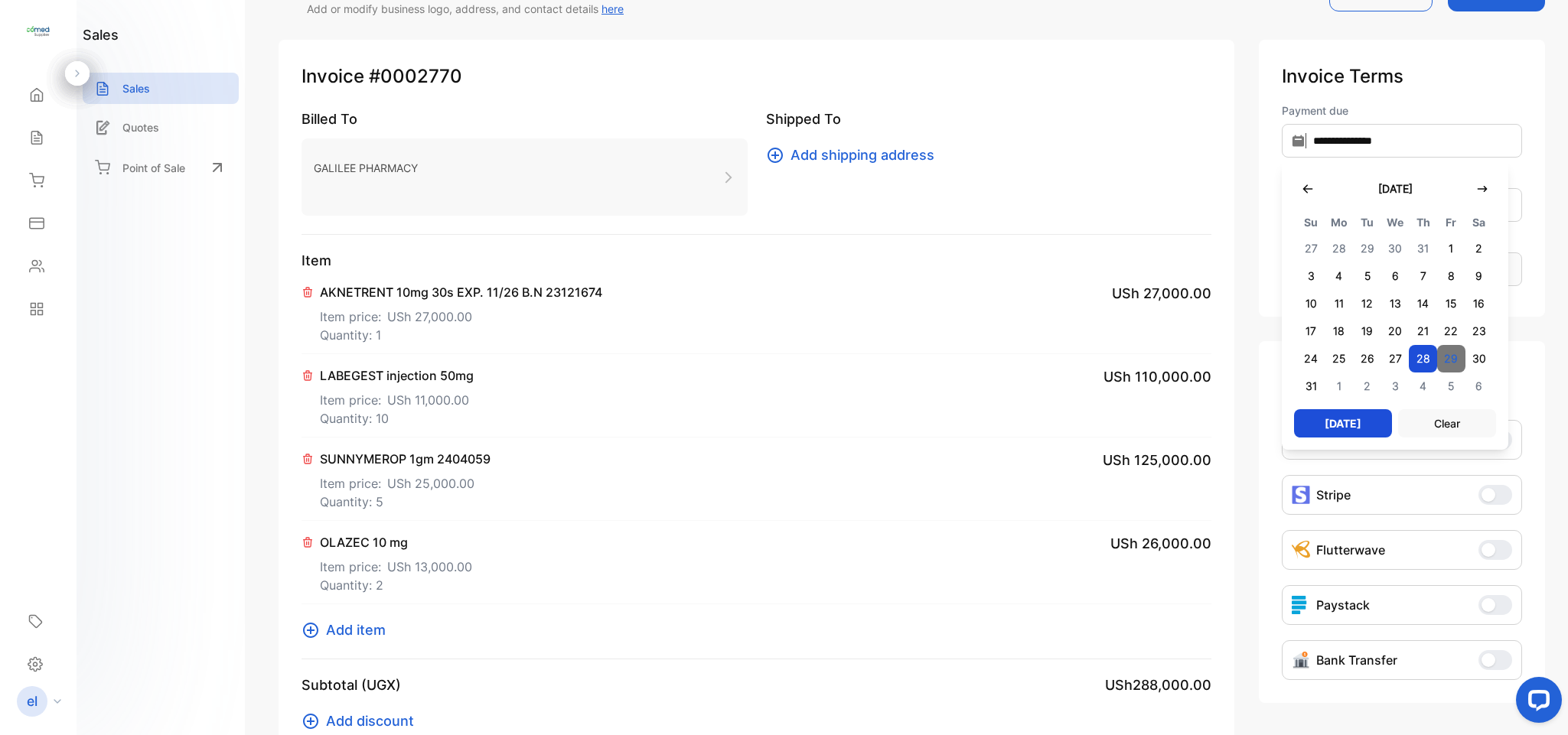
click at [1448, 357] on span "29" at bounding box center [1451, 359] width 28 height 27
type input "**********"
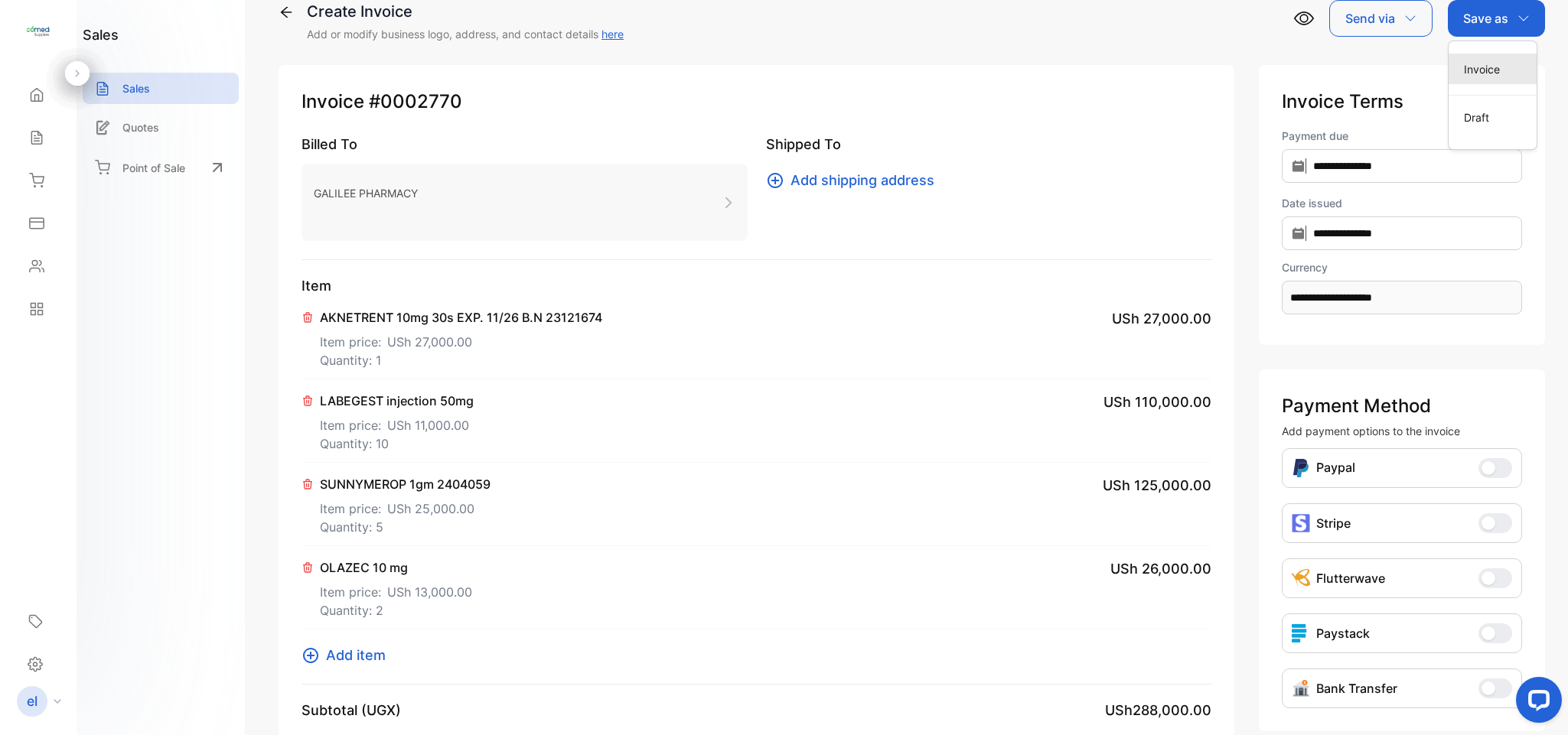
click at [1474, 70] on div "Invoice" at bounding box center [1492, 69] width 88 height 31
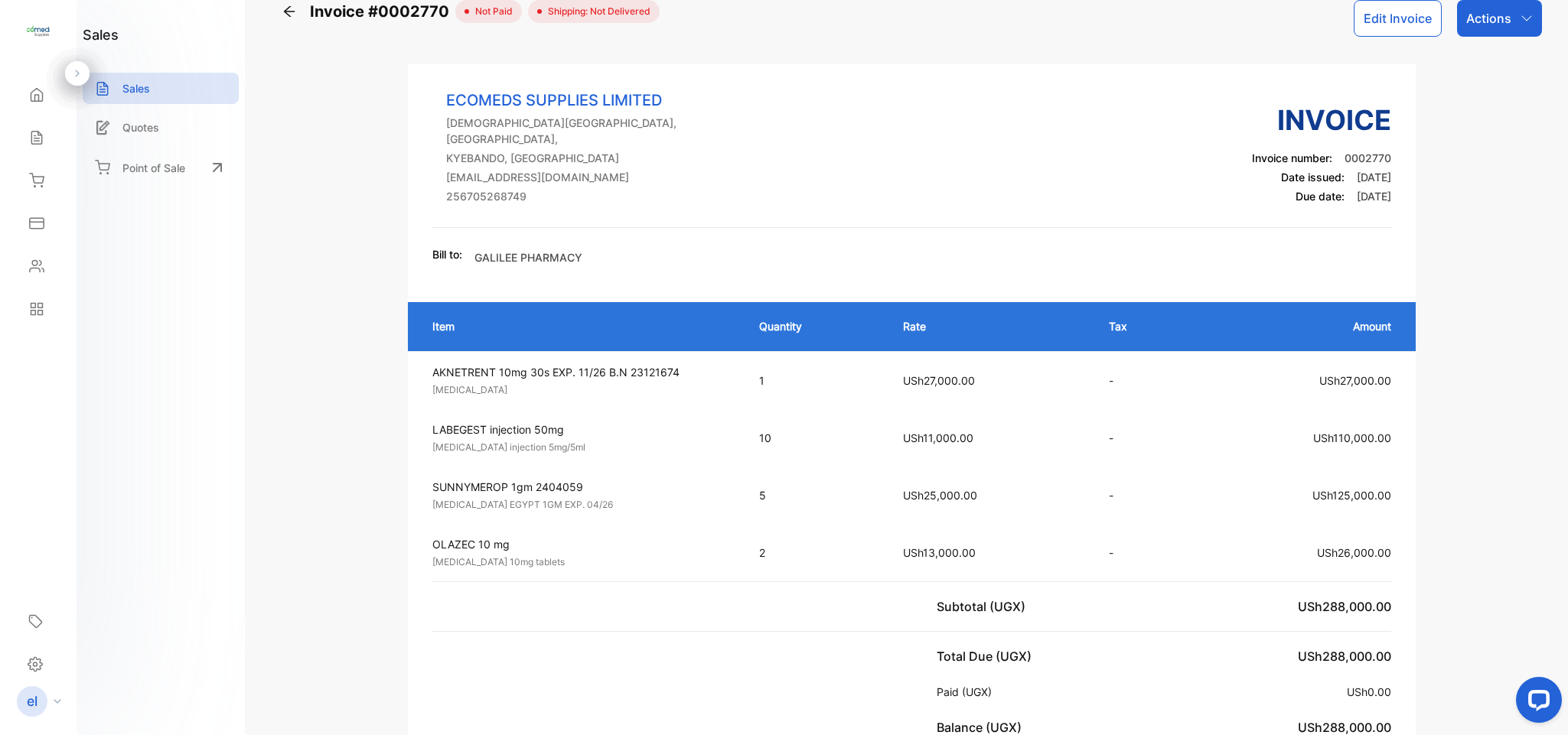
click at [1474, 25] on p "Actions" at bounding box center [1489, 18] width 45 height 19
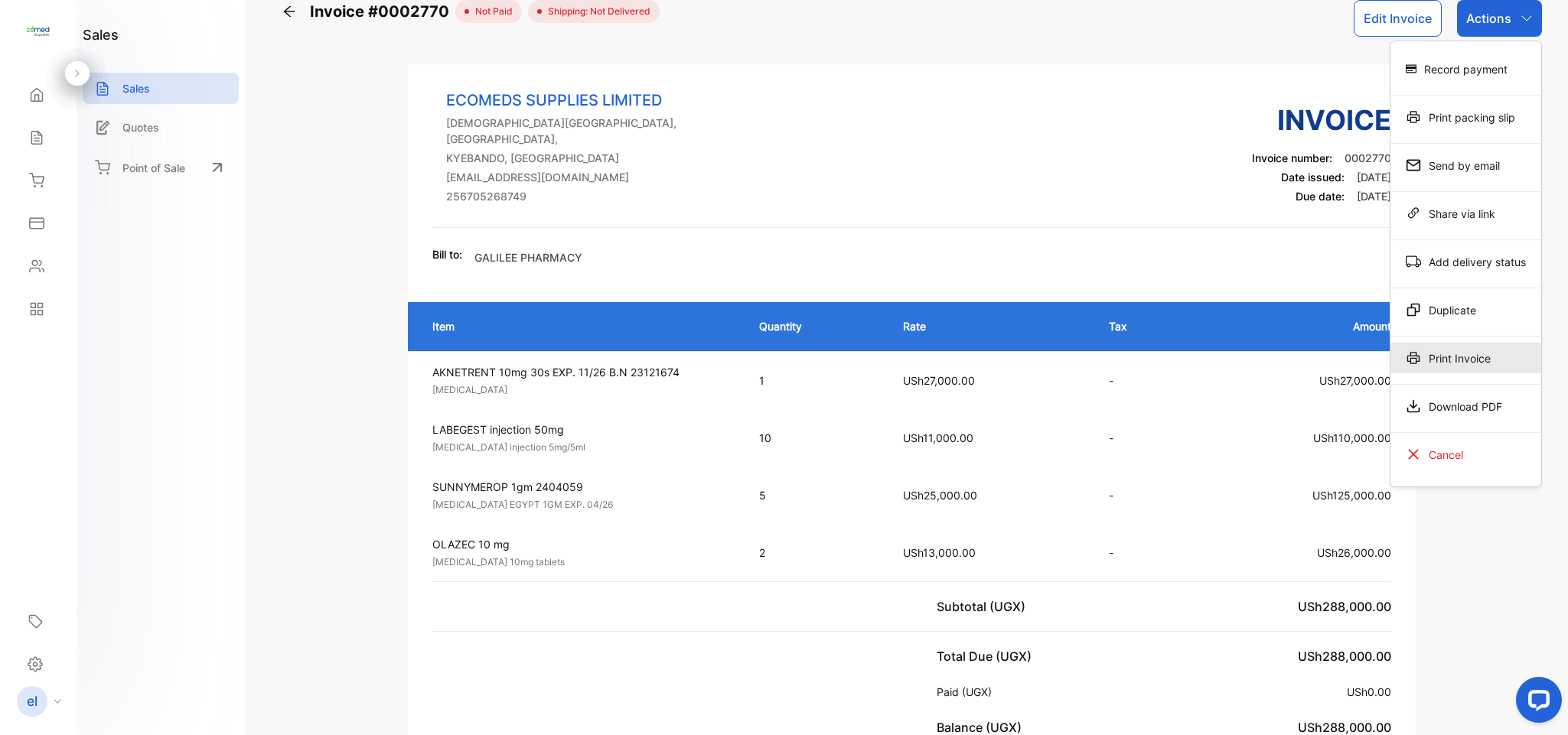
click at [1462, 351] on div "Print Invoice" at bounding box center [1466, 358] width 150 height 31
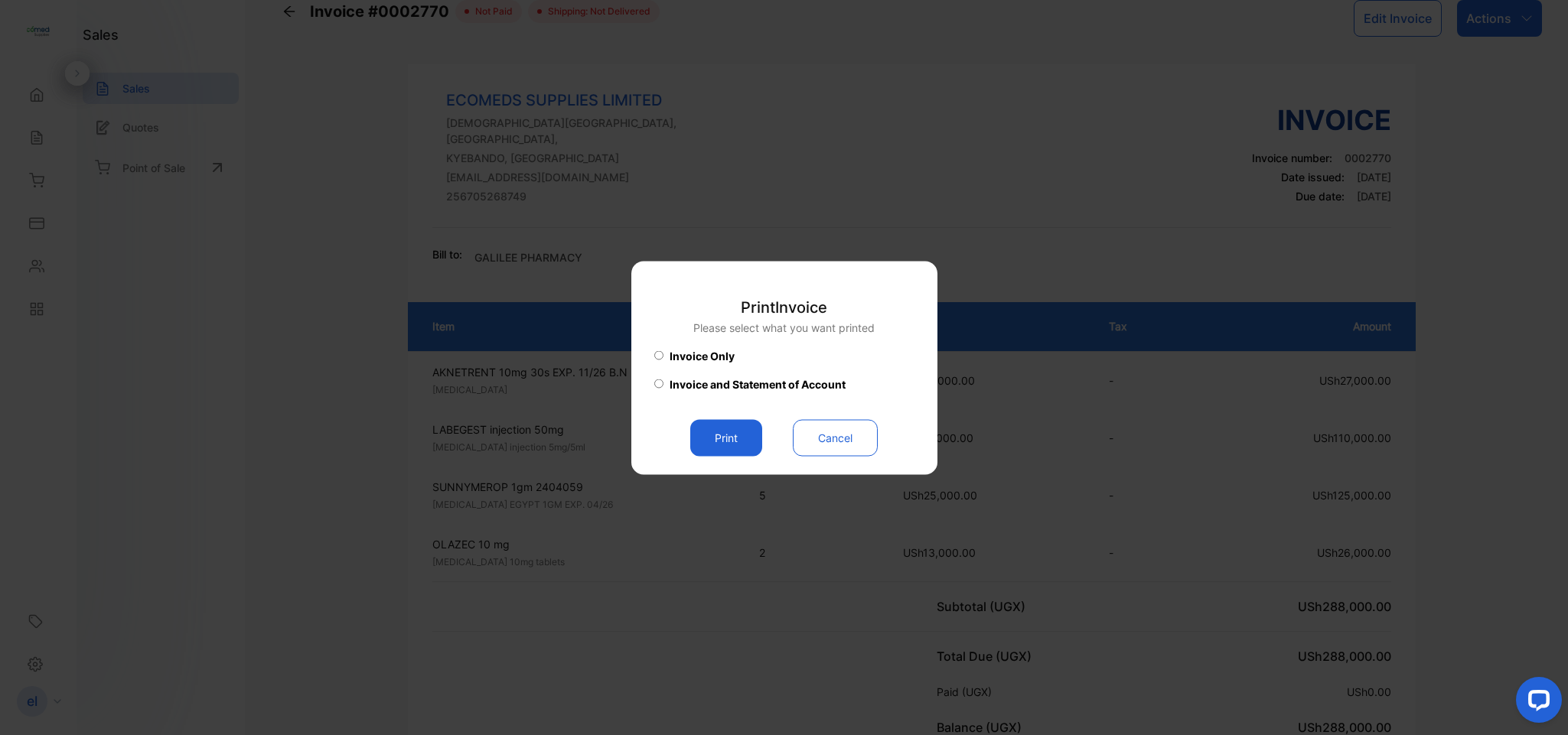
click at [721, 441] on button "Print" at bounding box center [726, 437] width 72 height 36
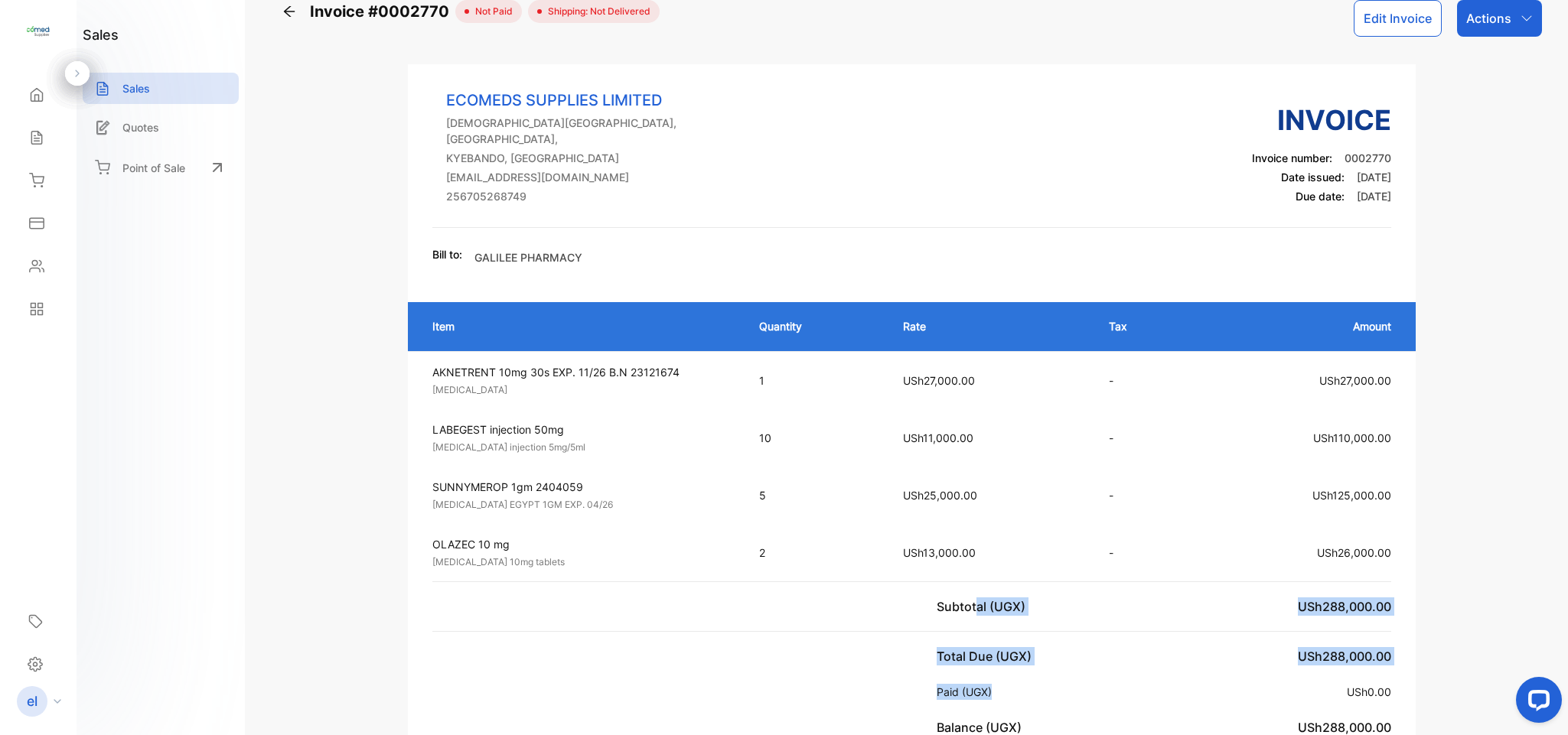
drag, startPoint x: 1196, startPoint y: 666, endPoint x: 972, endPoint y: 573, distance: 242.5
click at [972, 573] on div "Item Quantity Rate Tax Amount AKNETRENT 10mg 30s EXP. 11/26 B.N 23121674 [MEDIC…" at bounding box center [912, 519] width 1009 height 465
click at [44, 129] on div "Sales" at bounding box center [38, 137] width 52 height 31
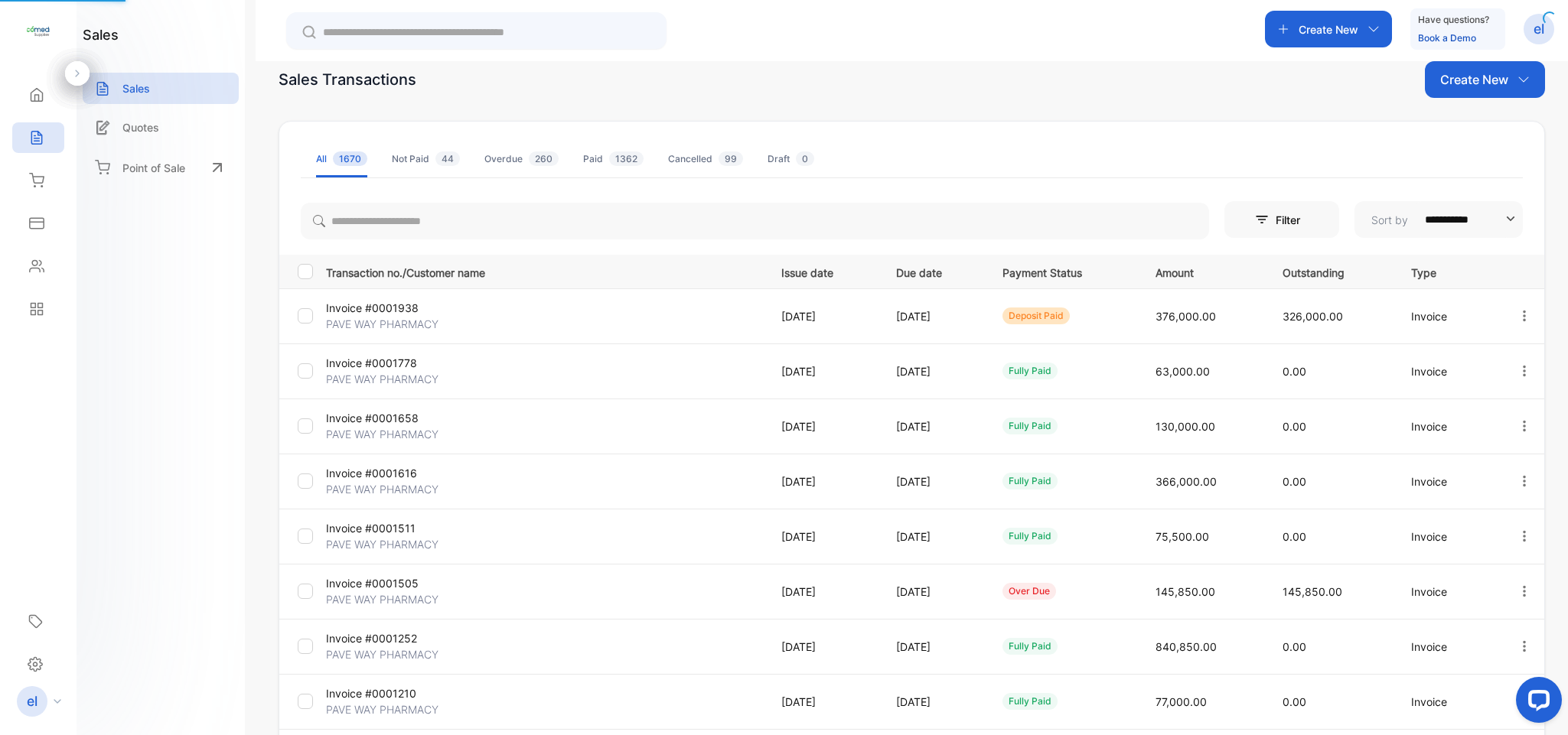
click at [44, 129] on div "Sales" at bounding box center [38, 137] width 52 height 31
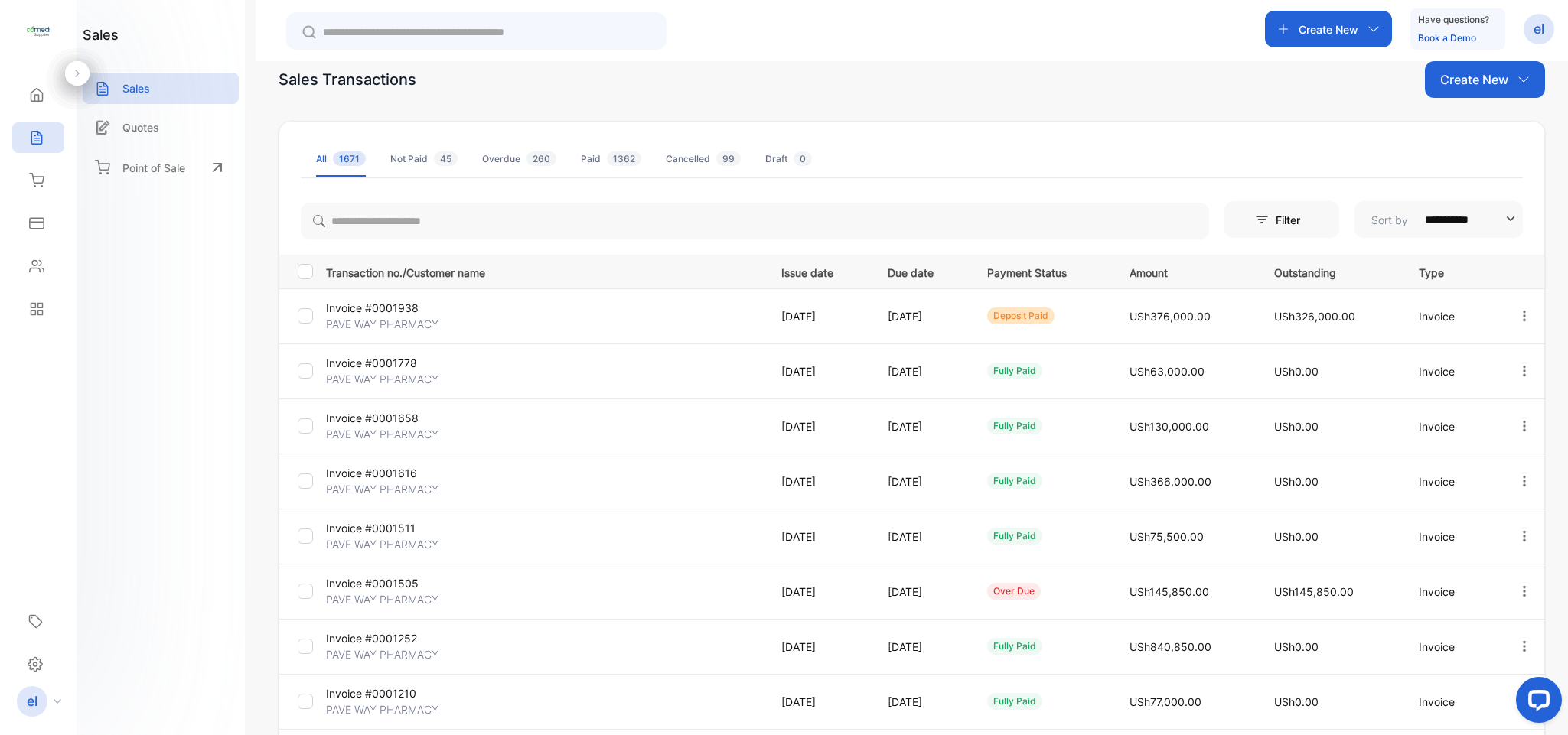
click at [47, 101] on div "Home" at bounding box center [38, 95] width 52 height 31
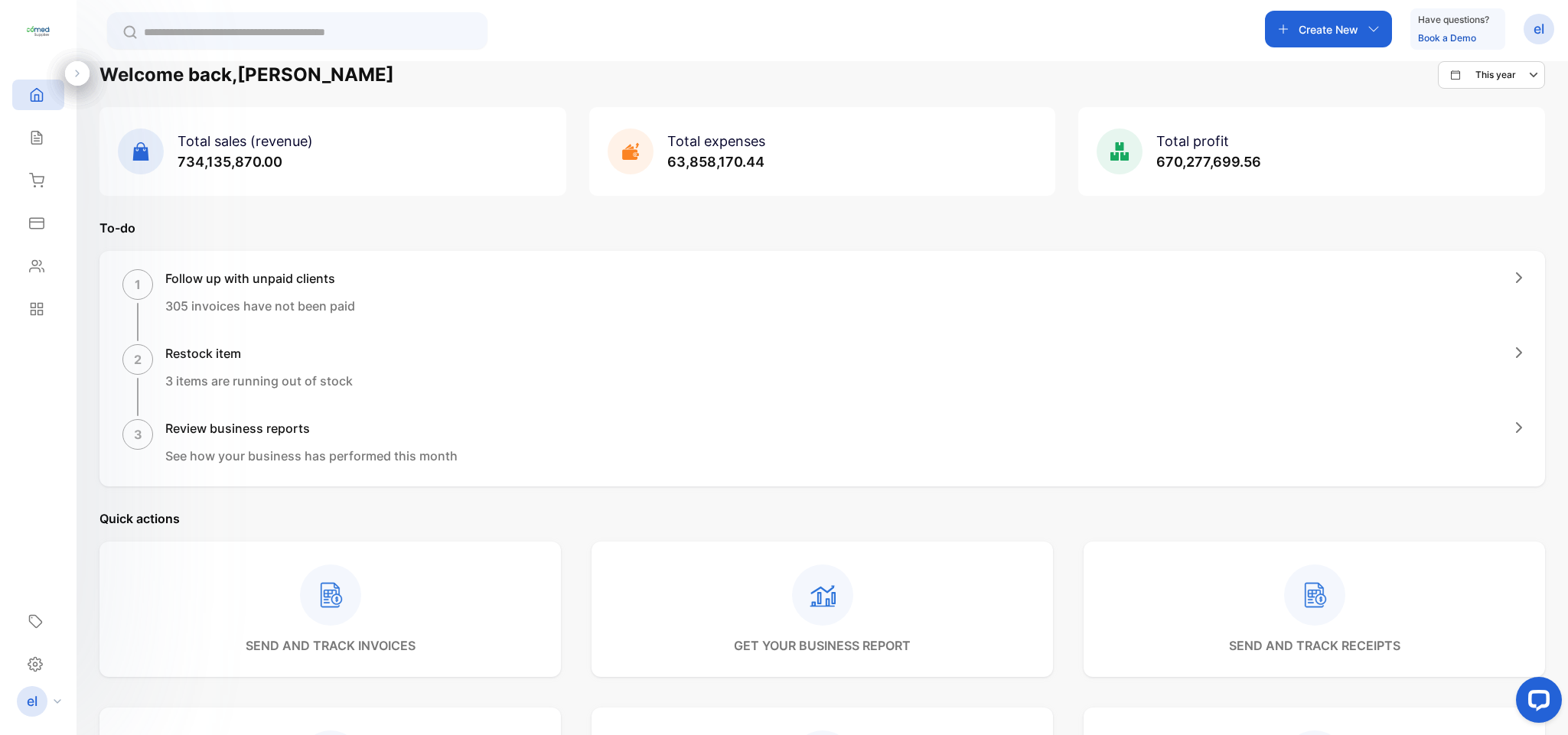
click at [37, 140] on icon at bounding box center [36, 137] width 15 height 15
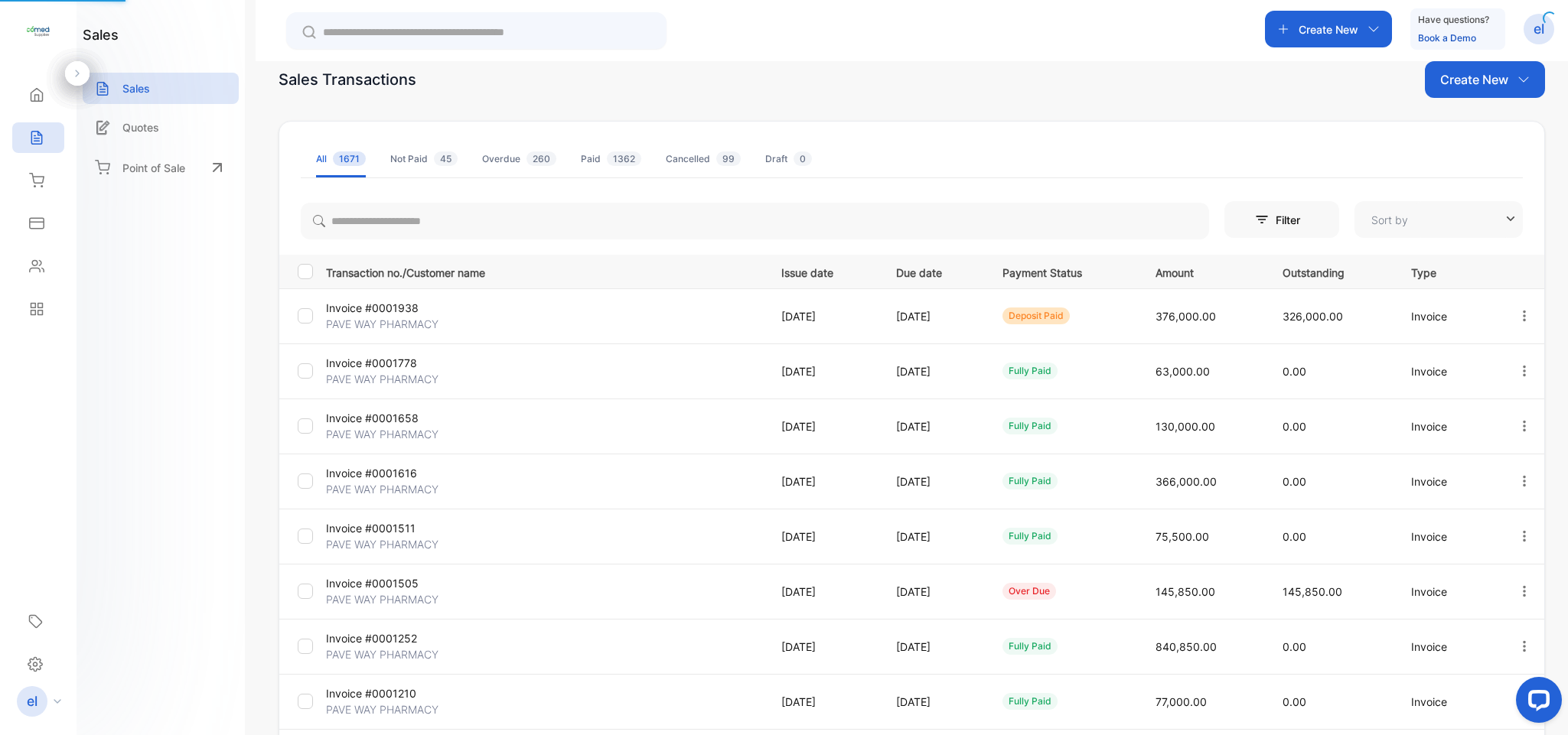
type input "**********"
